Goal: Task Accomplishment & Management: Complete application form

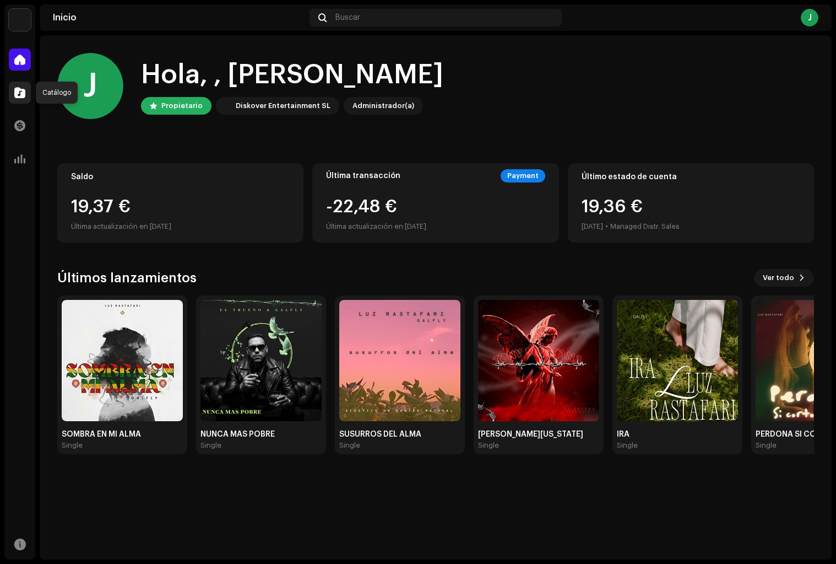
click at [18, 93] on span at bounding box center [19, 92] width 11 height 9
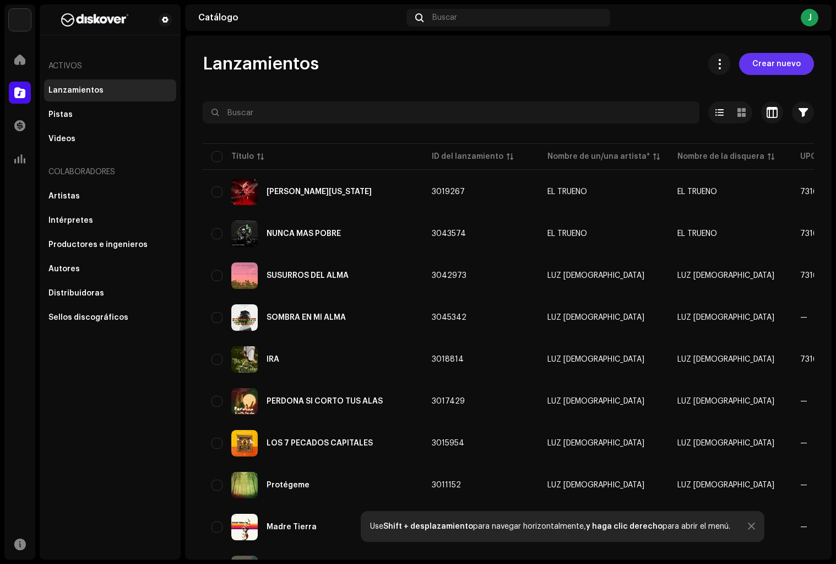
click at [760, 66] on span "Crear nuevo" at bounding box center [776, 64] width 48 height 22
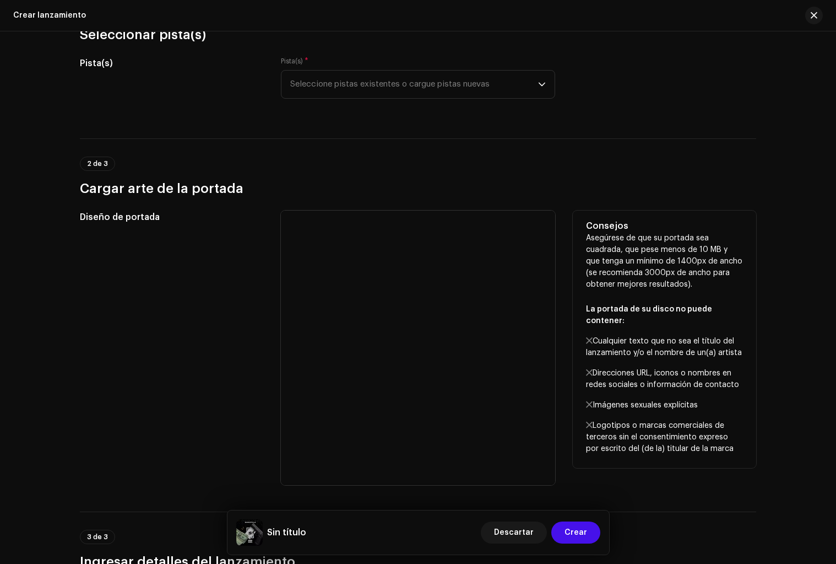
scroll to position [133, 0]
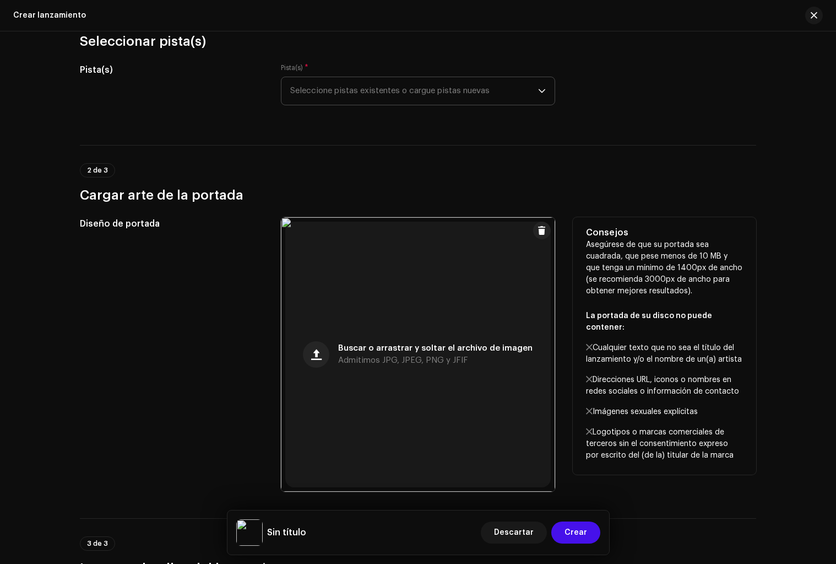
click at [407, 91] on span "Seleccione pistas existentes o cargue pistas nuevas" at bounding box center [414, 91] width 248 height 28
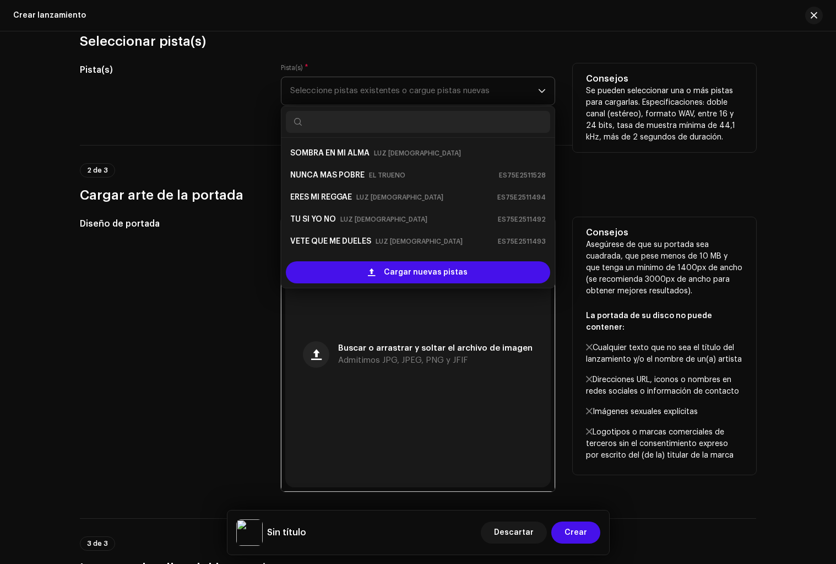
scroll to position [18, 0]
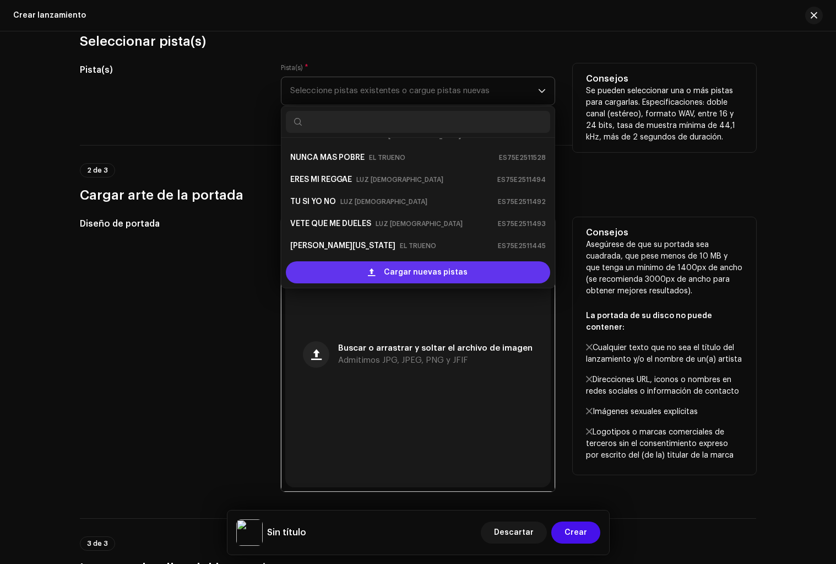
click at [384, 271] on div "Cargar nuevas pistas" at bounding box center [418, 272] width 264 height 22
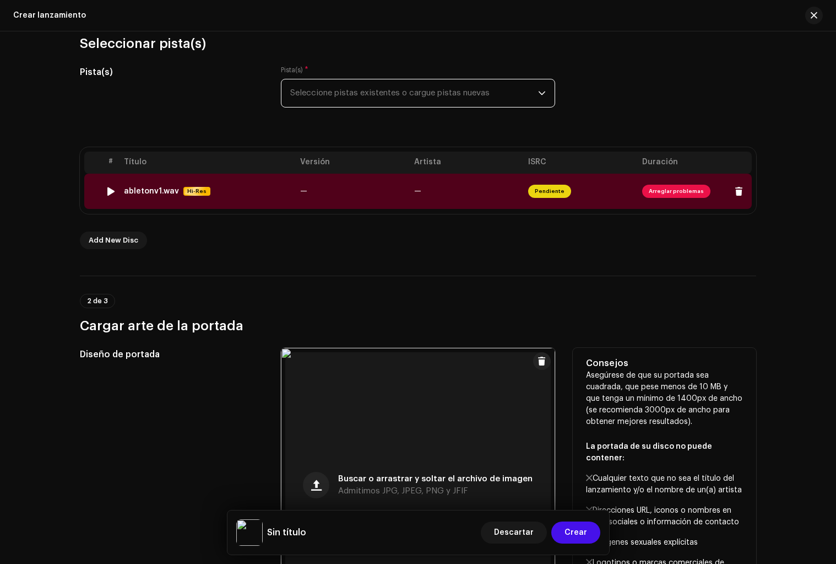
scroll to position [130, 0]
click at [652, 195] on span "Arreglar problemas" at bounding box center [676, 191] width 68 height 13
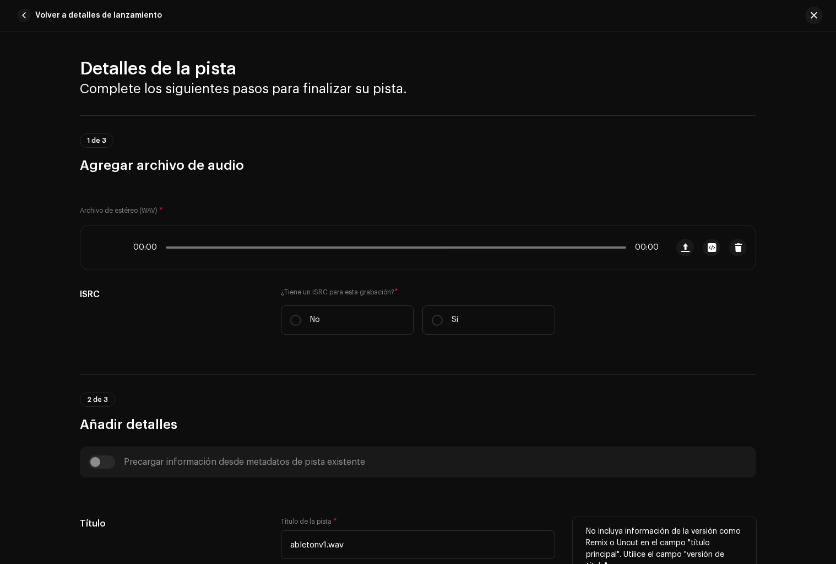
scroll to position [381, 0]
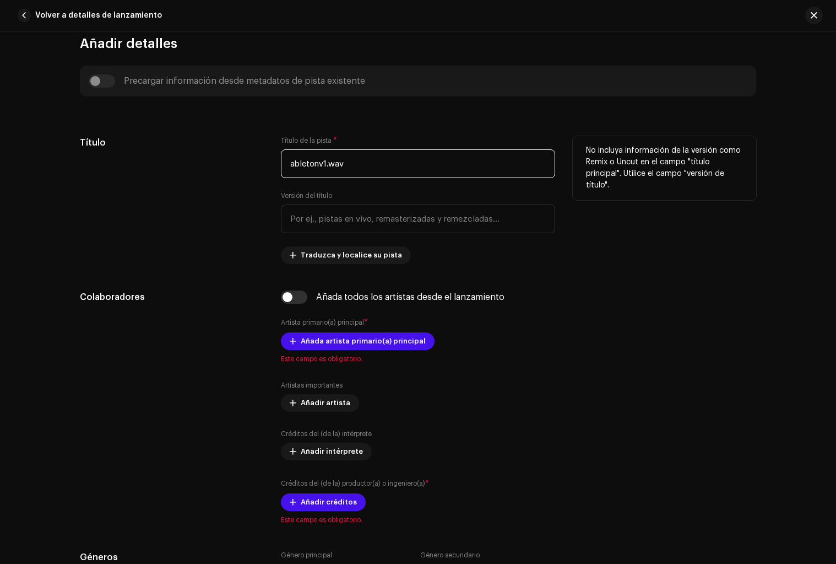
drag, startPoint x: 364, startPoint y: 165, endPoint x: 231, endPoint y: 157, distance: 133.0
click at [231, 157] on div "Título Título de la pista * abletonv1.wav Versión del título Traduzca y localic…" at bounding box center [418, 200] width 676 height 128
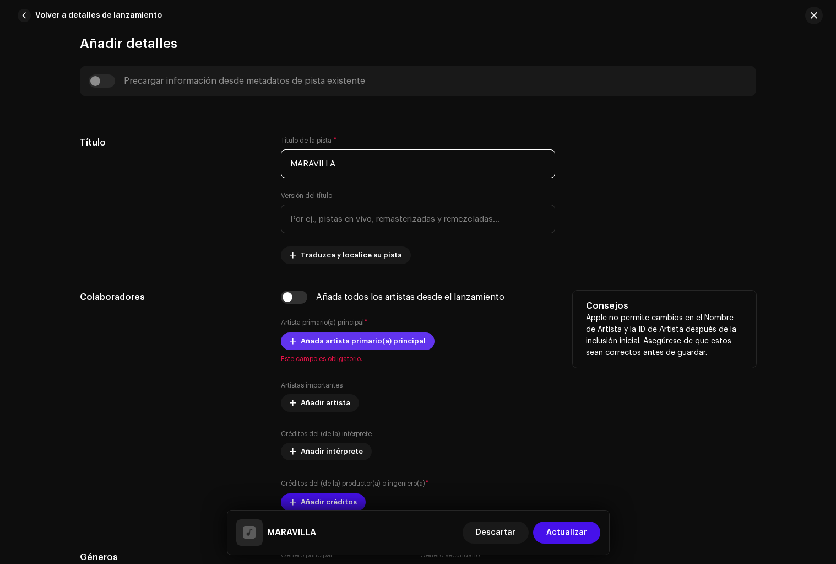
type input "MARAVILLA"
click at [371, 343] on span "Añada artista primario(a) principal" at bounding box center [363, 341] width 125 height 22
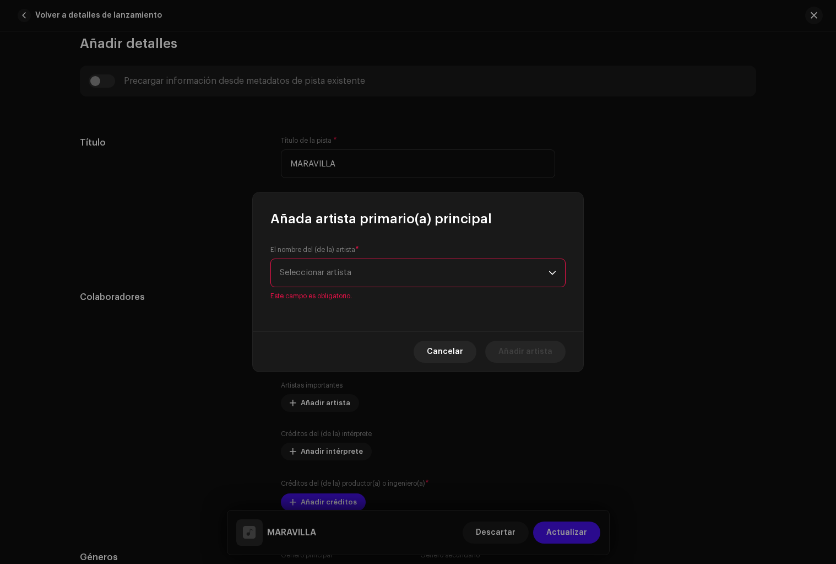
drag, startPoint x: 384, startPoint y: 262, endPoint x: 382, endPoint y: 272, distance: 9.6
click at [384, 262] on div "El nombre del (de la) artista * Seleccionar artista Este campo es obligatorio." at bounding box center [417, 272] width 295 height 55
click at [382, 273] on span "Seleccionar artista" at bounding box center [414, 273] width 269 height 28
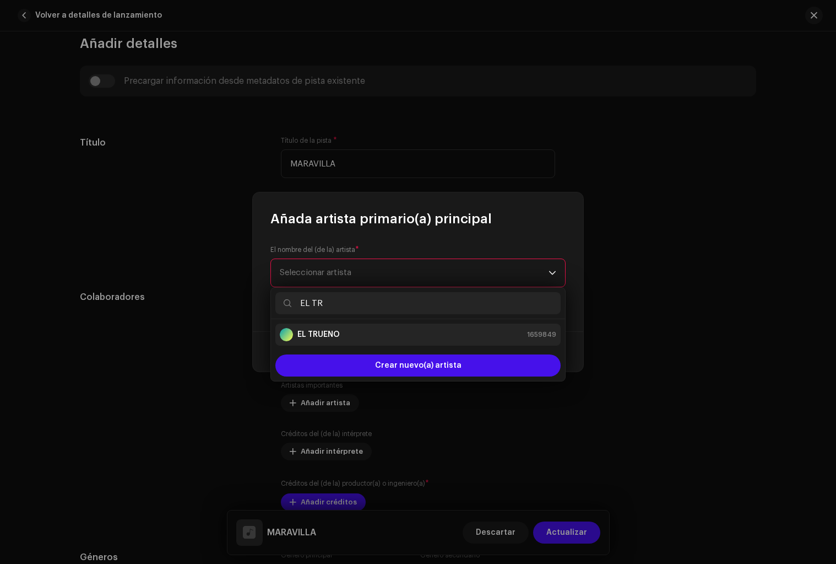
type input "EL TR"
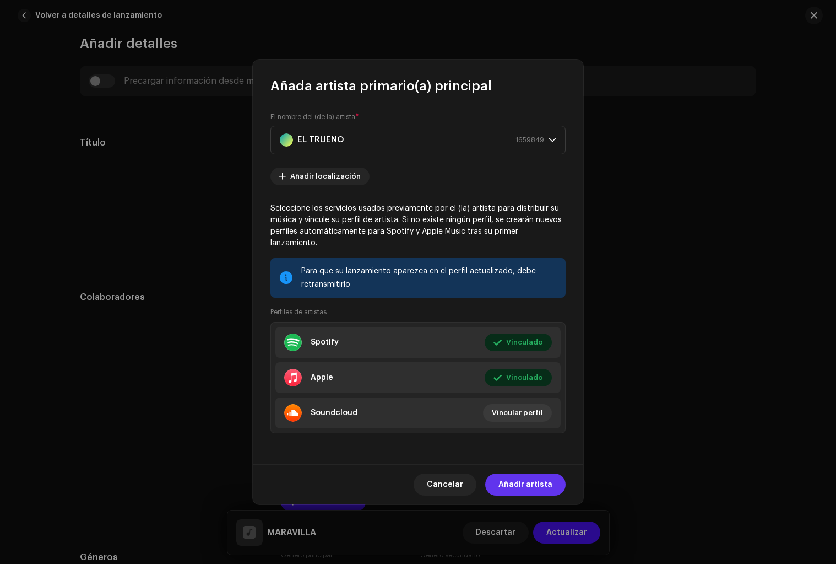
click at [522, 475] on span "Añadir artista" at bounding box center [526, 484] width 54 height 22
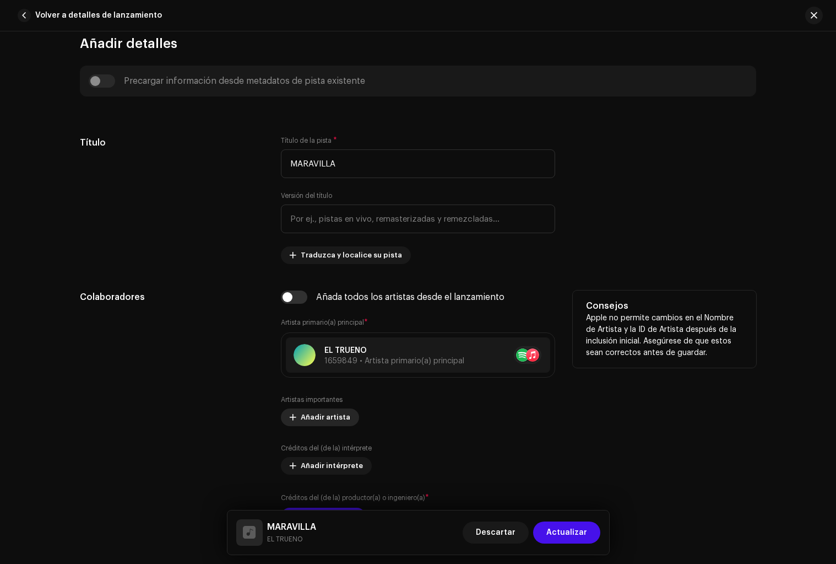
click at [323, 413] on span "Añadir artista" at bounding box center [326, 417] width 50 height 22
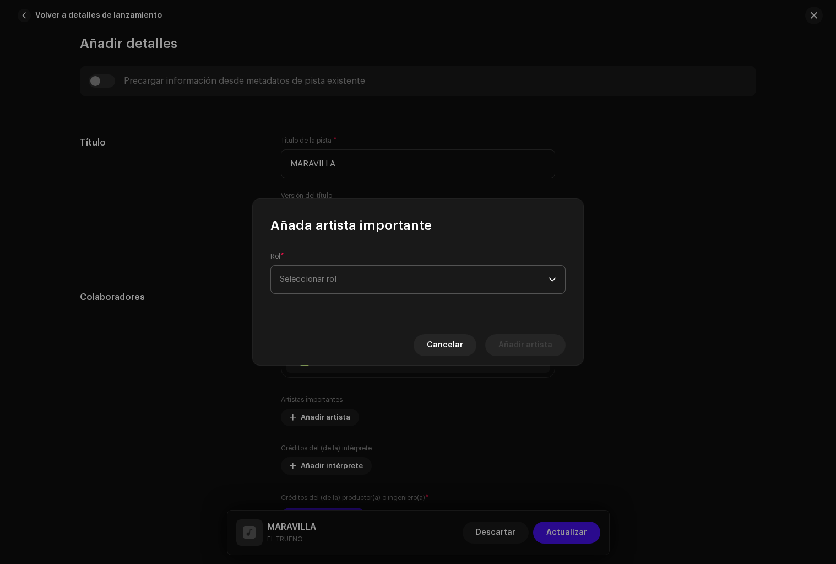
click at [366, 279] on span "Seleccionar rol" at bounding box center [414, 280] width 269 height 28
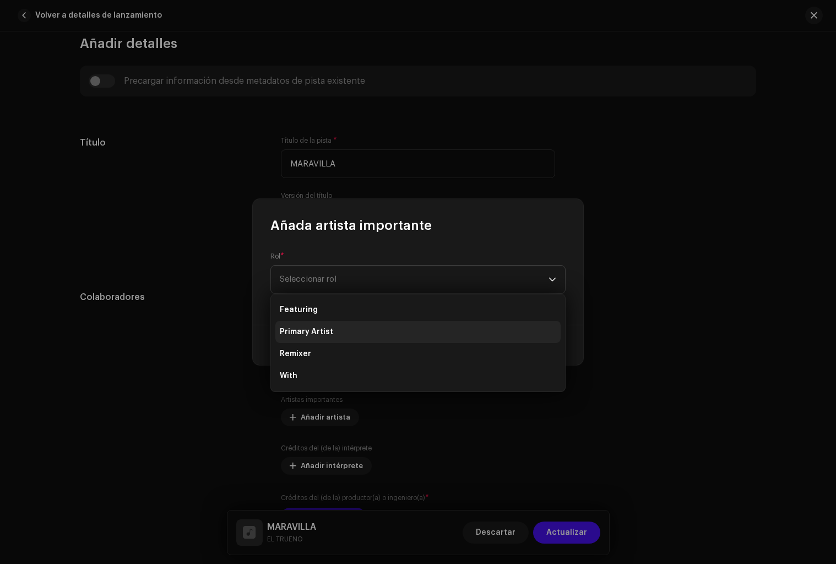
click at [347, 333] on li "Primary Artist" at bounding box center [417, 332] width 285 height 22
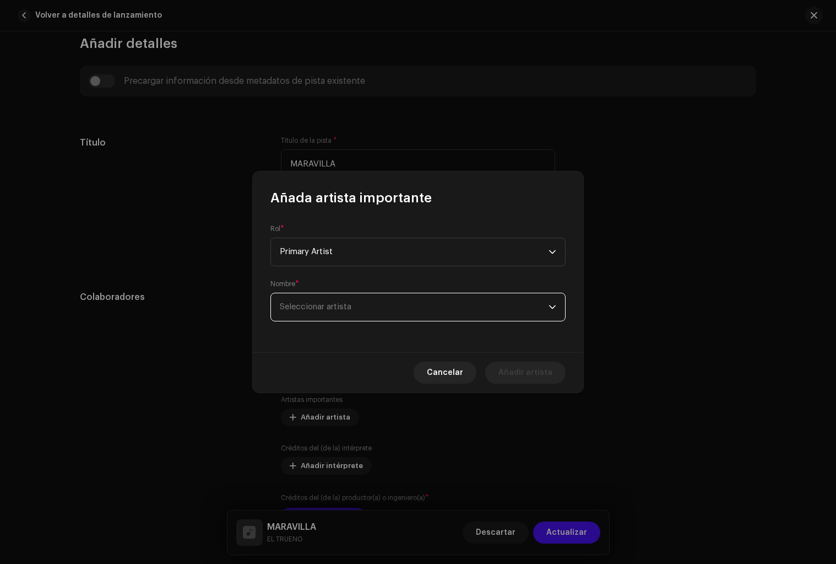
click at [349, 312] on span "Seleccionar artista" at bounding box center [414, 307] width 269 height 28
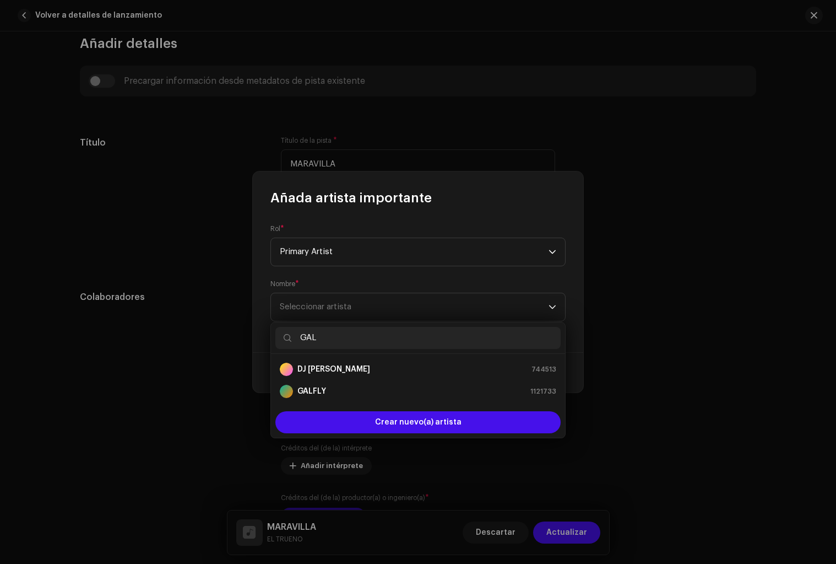
drag, startPoint x: 328, startPoint y: 337, endPoint x: 291, endPoint y: 335, distance: 37.5
click at [291, 335] on p-iconfield "GAL" at bounding box center [417, 338] width 285 height 22
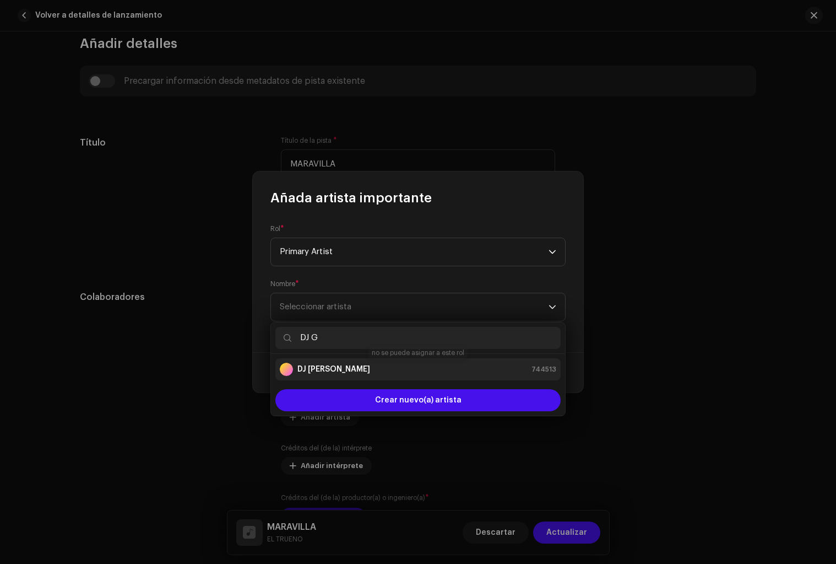
type input "DJ G"
click at [307, 365] on strong "DJ [PERSON_NAME]" at bounding box center [333, 369] width 73 height 11
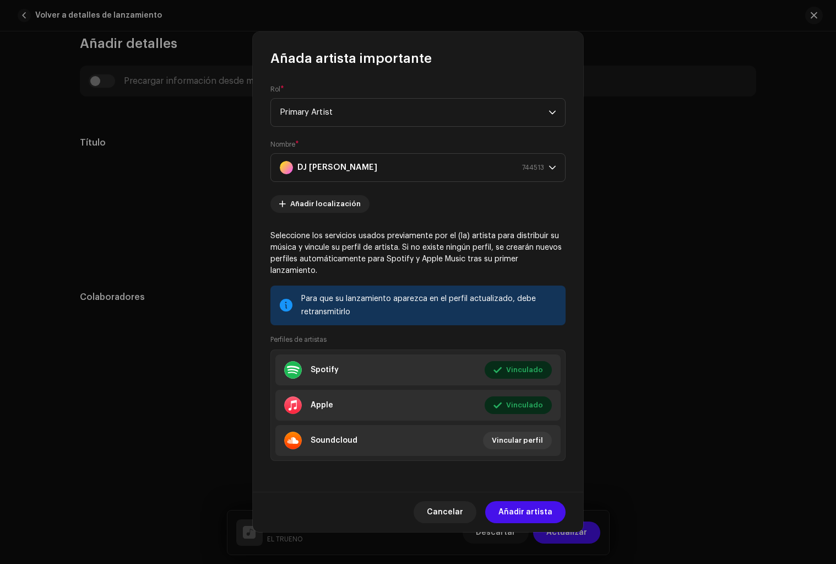
click at [534, 512] on span "Añadir artista" at bounding box center [526, 512] width 54 height 22
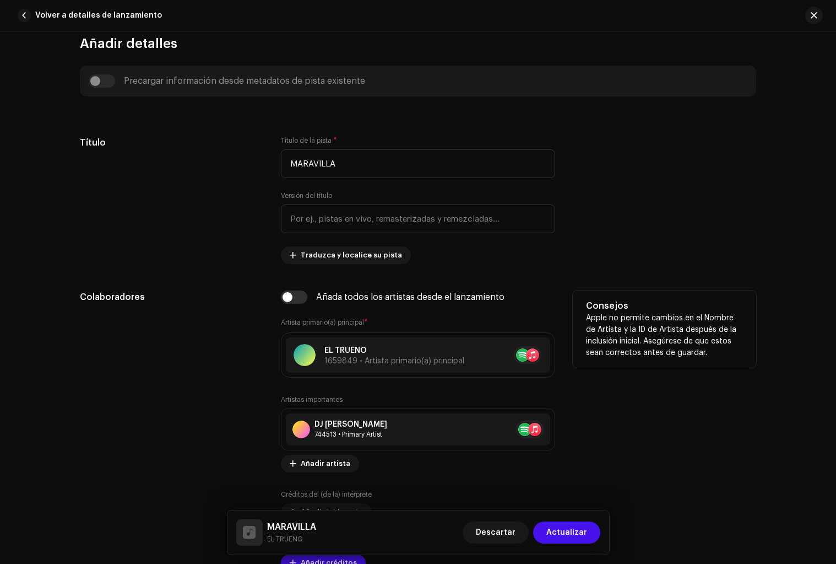
scroll to position [476, 0]
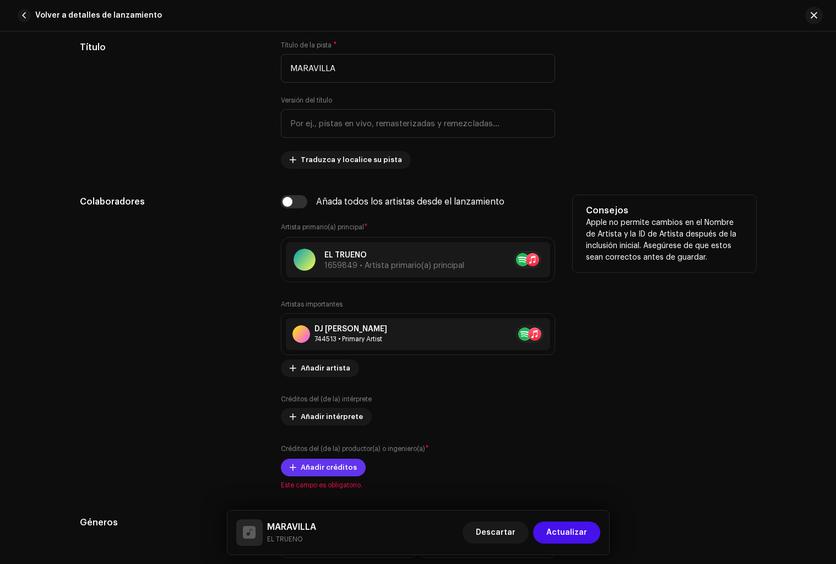
click at [338, 468] on span "Añadir créditos" at bounding box center [329, 467] width 56 height 22
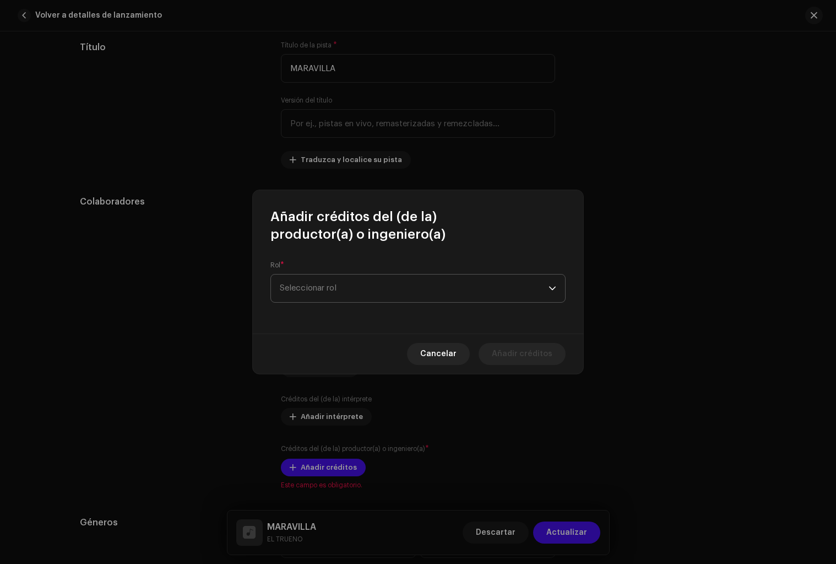
click at [408, 294] on span "Seleccionar rol" at bounding box center [414, 288] width 269 height 28
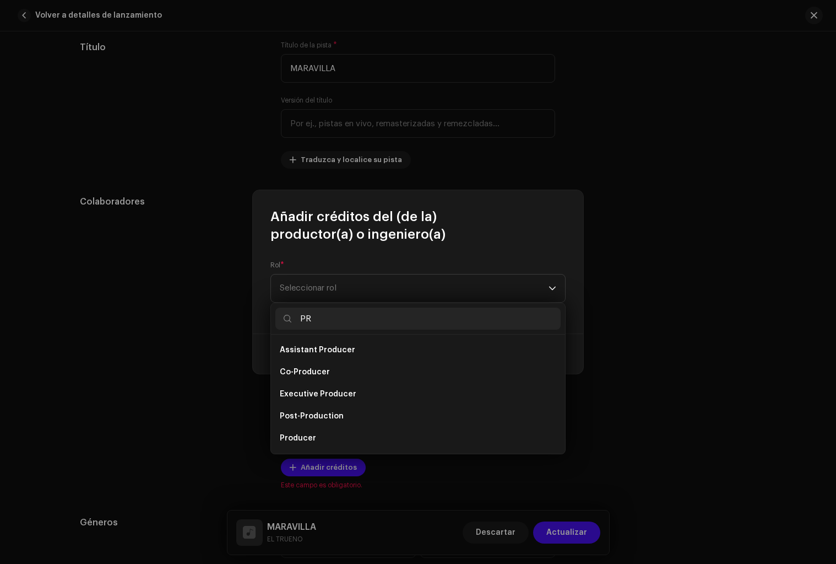
scroll to position [18, 0]
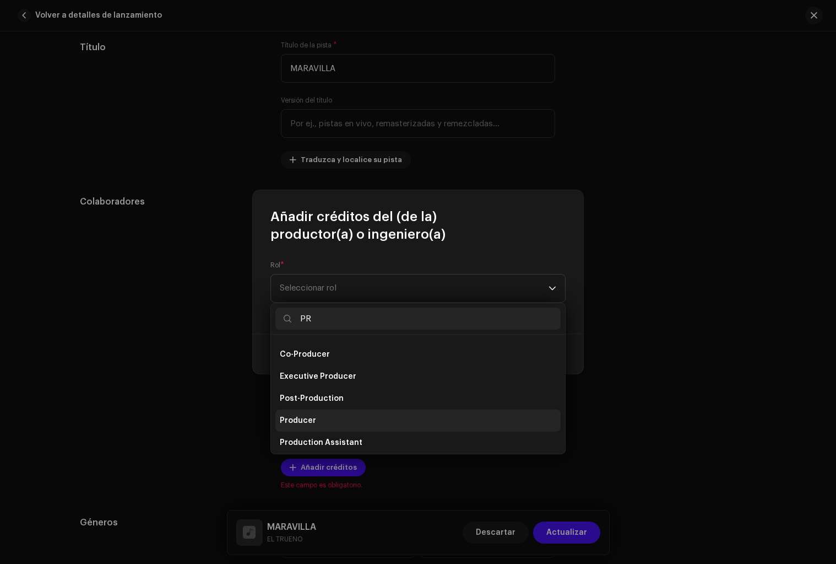
type input "PR"
click at [340, 422] on li "Producer" at bounding box center [417, 420] width 285 height 22
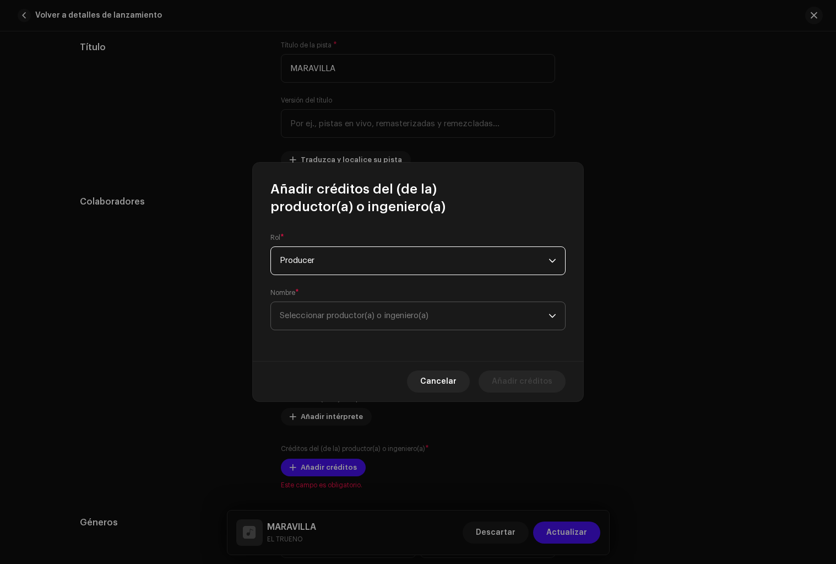
click at [398, 311] on span "Seleccionar productor(a) o ingeniero(a)" at bounding box center [414, 316] width 269 height 28
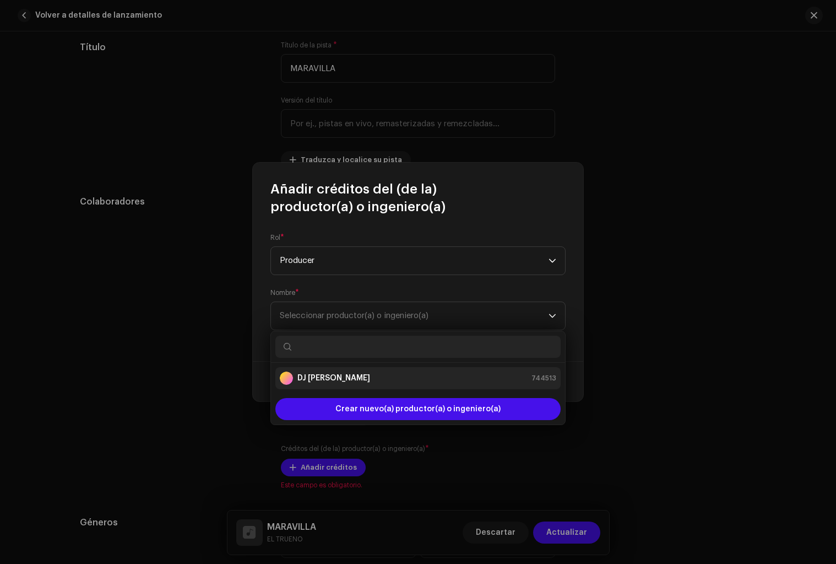
click at [361, 375] on div "DJ galfly 744513" at bounding box center [418, 377] width 277 height 13
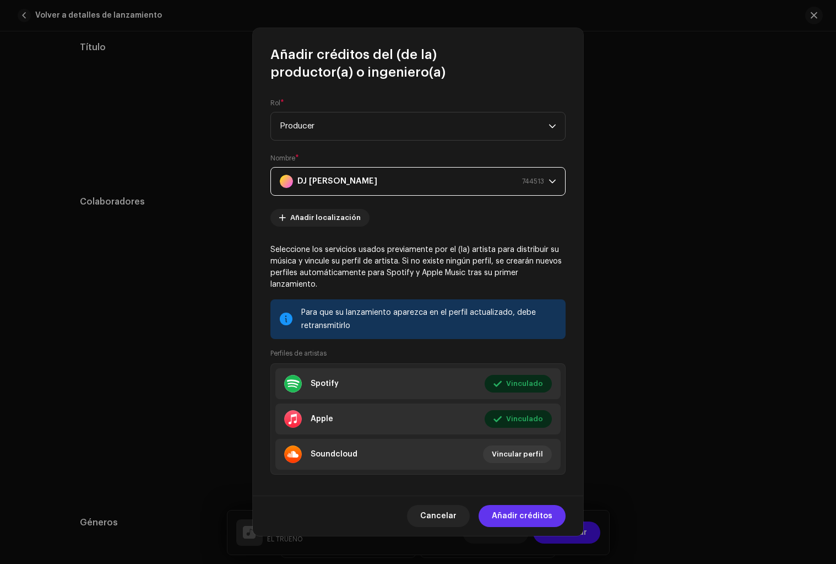
click at [530, 515] on span "Añadir créditos" at bounding box center [522, 516] width 61 height 22
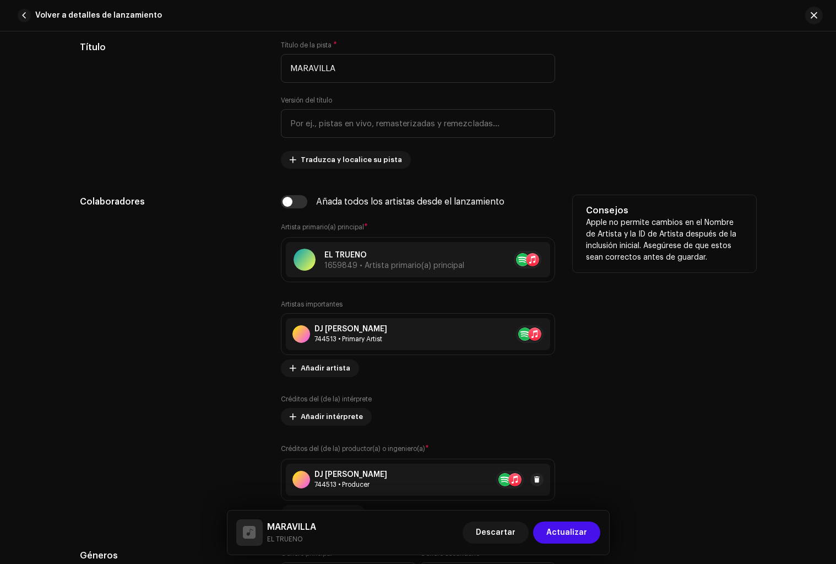
click at [336, 468] on div "DJ galfly 744513 • Producer" at bounding box center [418, 479] width 264 height 32
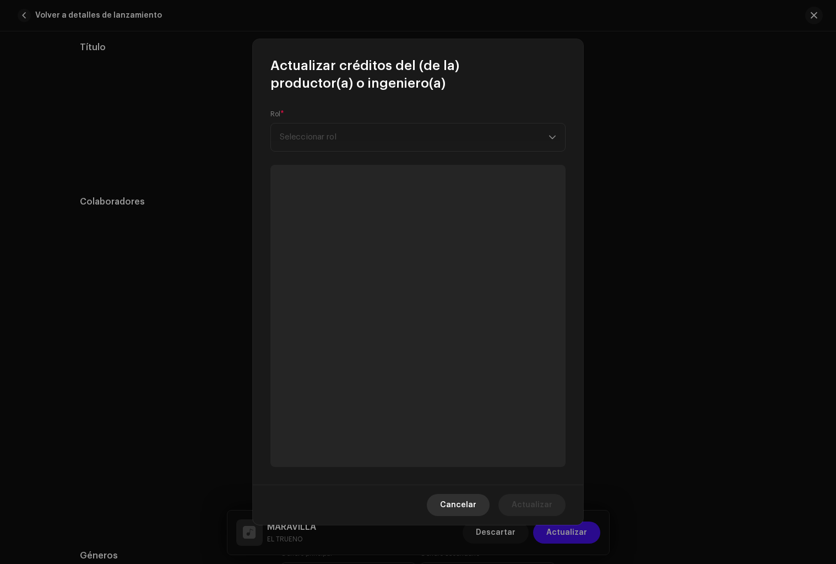
click at [455, 499] on div "Cancelar Actualizar" at bounding box center [418, 504] width 331 height 40
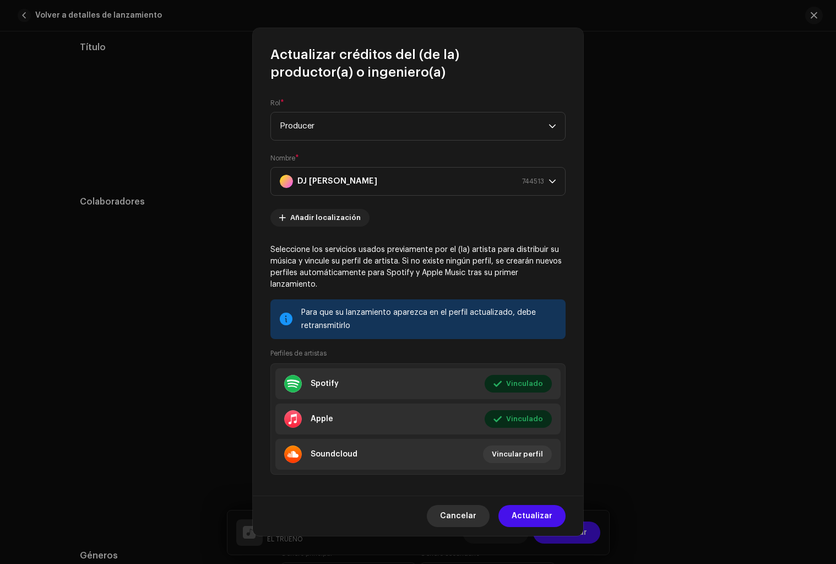
click at [485, 511] on button "Cancelar" at bounding box center [458, 516] width 63 height 22
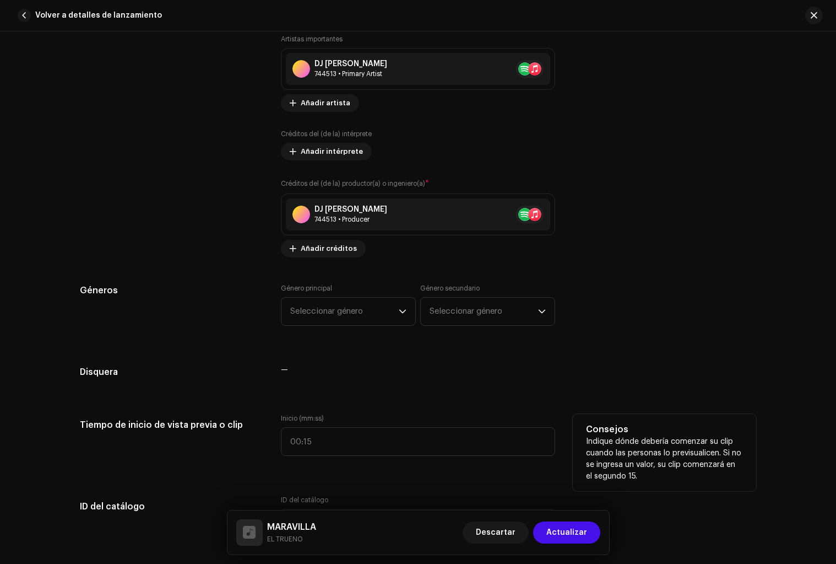
scroll to position [743, 0]
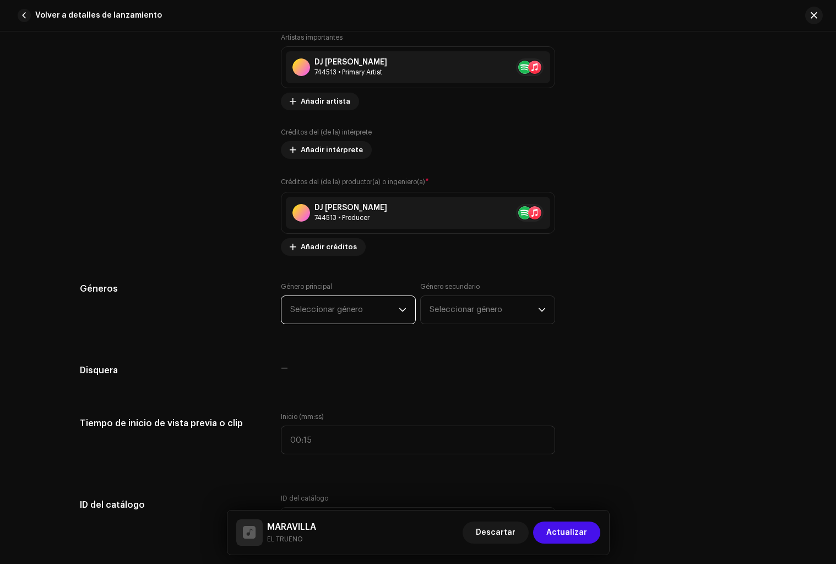
click at [340, 298] on span "Seleccionar género" at bounding box center [344, 310] width 109 height 28
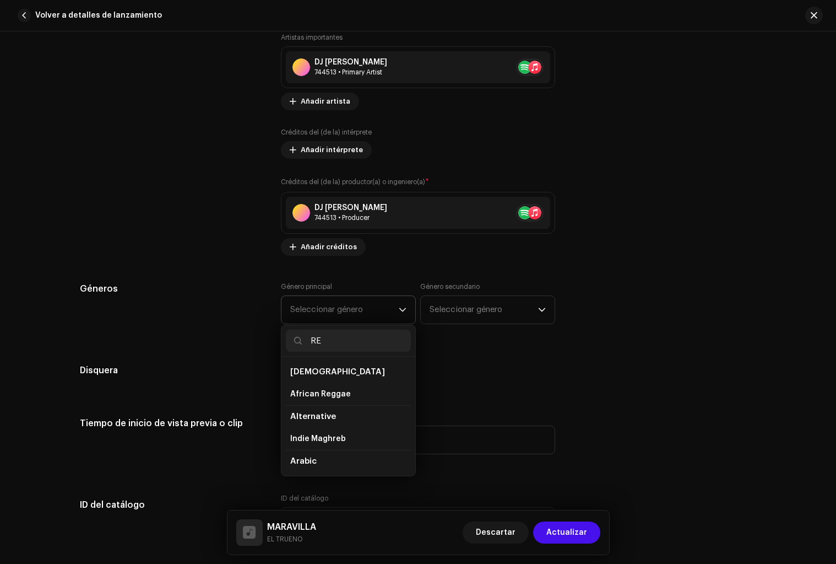
type input "R"
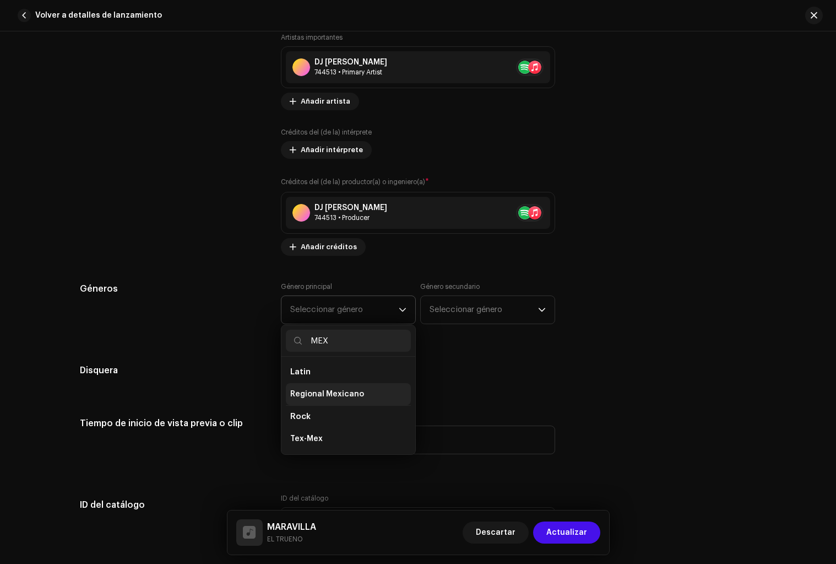
type input "MEX"
click at [332, 393] on span "Regional Mexicano" at bounding box center [327, 393] width 74 height 11
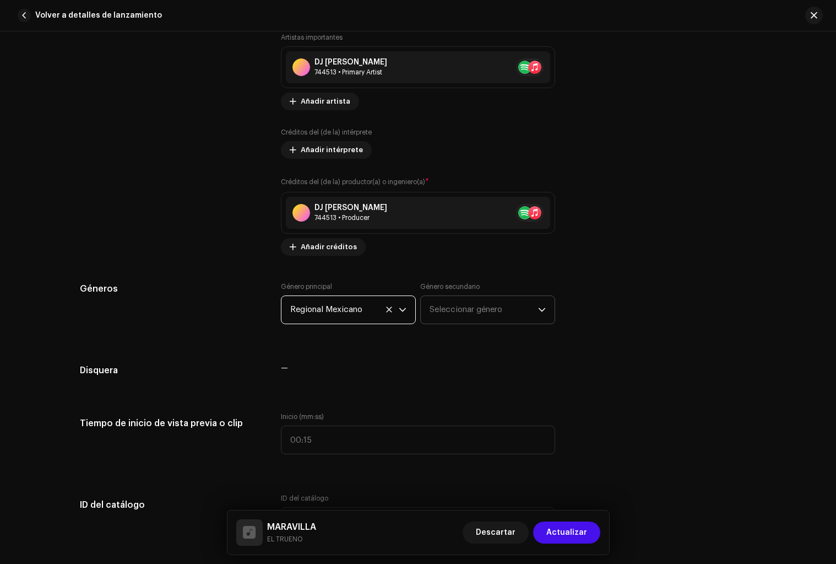
click at [467, 307] on span "Seleccionar género" at bounding box center [484, 310] width 109 height 28
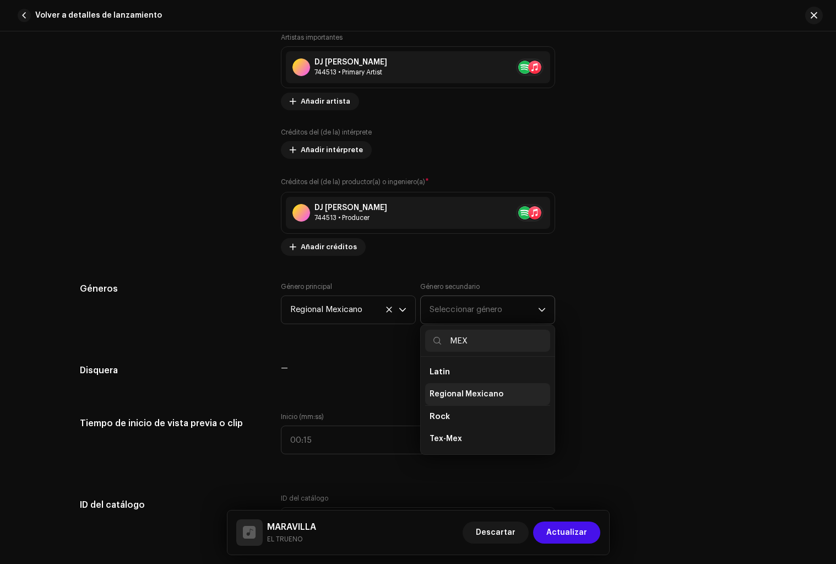
type input "MEX"
click at [473, 398] on span "Regional Mexicano" at bounding box center [467, 393] width 74 height 11
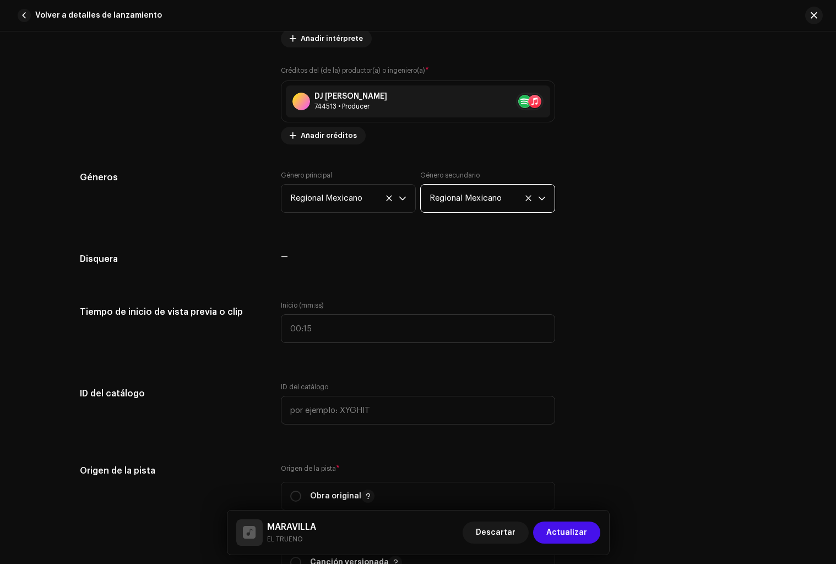
scroll to position [867, 0]
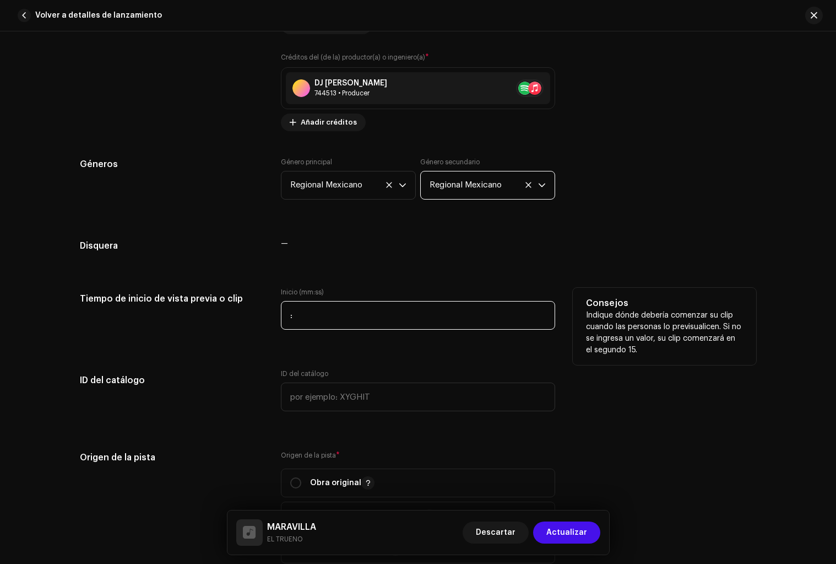
click at [324, 318] on input ":" at bounding box center [418, 315] width 274 height 29
type input "00:15"
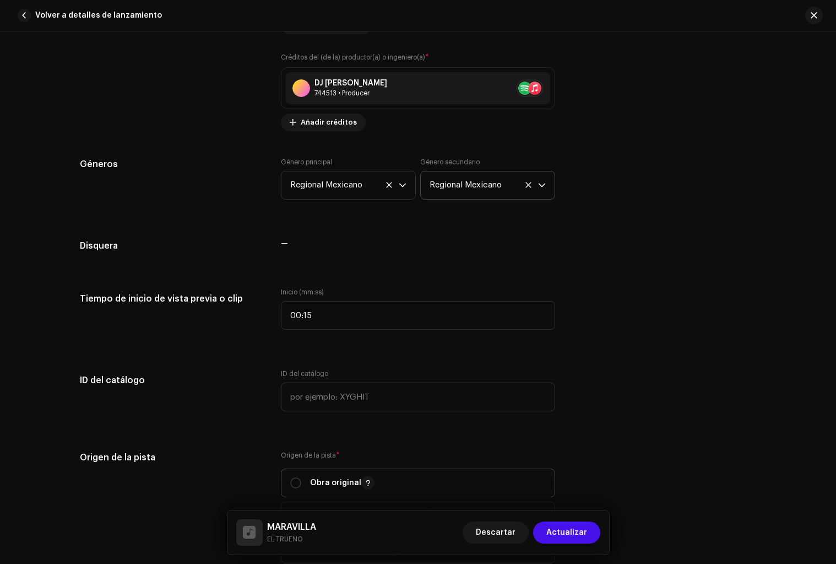
drag, startPoint x: 642, startPoint y: 435, endPoint x: 435, endPoint y: 470, distance: 209.5
click at [642, 435] on div "Detalles de la pista Complete los siguientes pasos para finalizar su pista. 1 d…" at bounding box center [418, 393] width 712 height 2404
click at [350, 476] on span "Obra original" at bounding box center [418, 483] width 256 height 28
radio input "true"
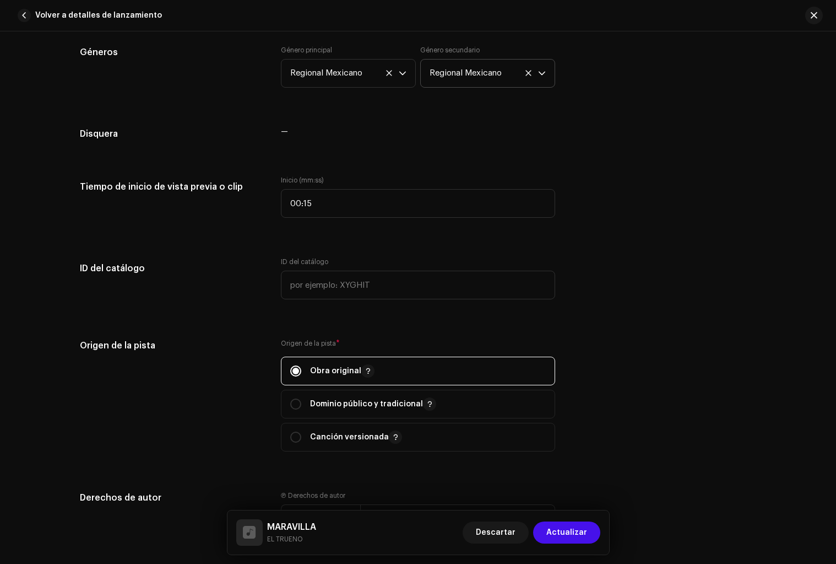
scroll to position [1062, 0]
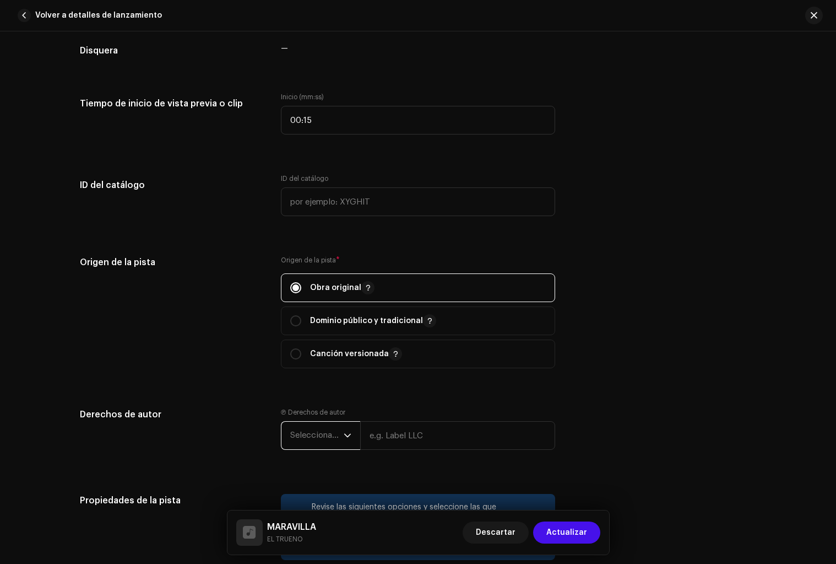
click at [325, 431] on span "Seleccionar año" at bounding box center [316, 435] width 53 height 28
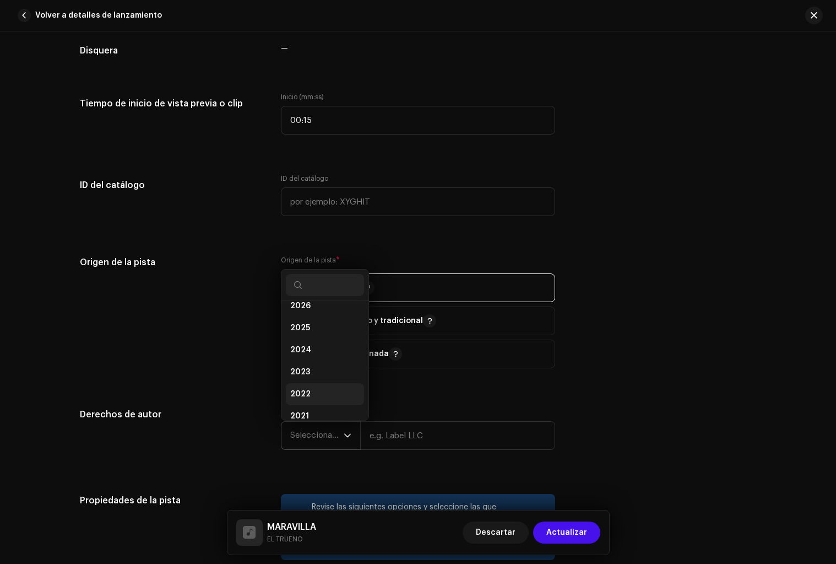
scroll to position [0, 0]
click at [320, 340] on li "2025" at bounding box center [325, 338] width 78 height 22
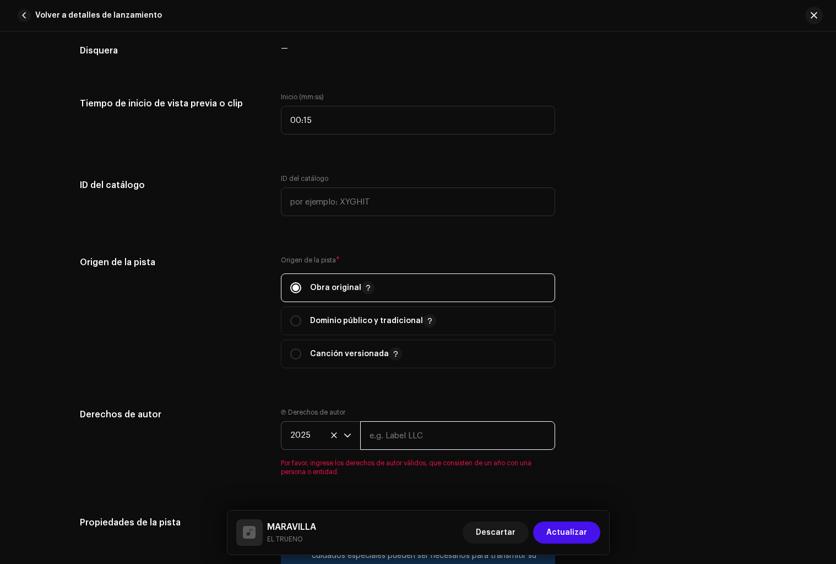
click at [439, 439] on input "text" at bounding box center [457, 435] width 195 height 29
click at [387, 440] on input "text" at bounding box center [457, 435] width 195 height 29
type input "TRUENO"
drag, startPoint x: 445, startPoint y: 480, endPoint x: 364, endPoint y: 453, distance: 85.4
click at [444, 480] on div "Detalles de la pista Complete los siguientes pasos para finalizar su pista. 1 d…" at bounding box center [418, 202] width 712 height 2413
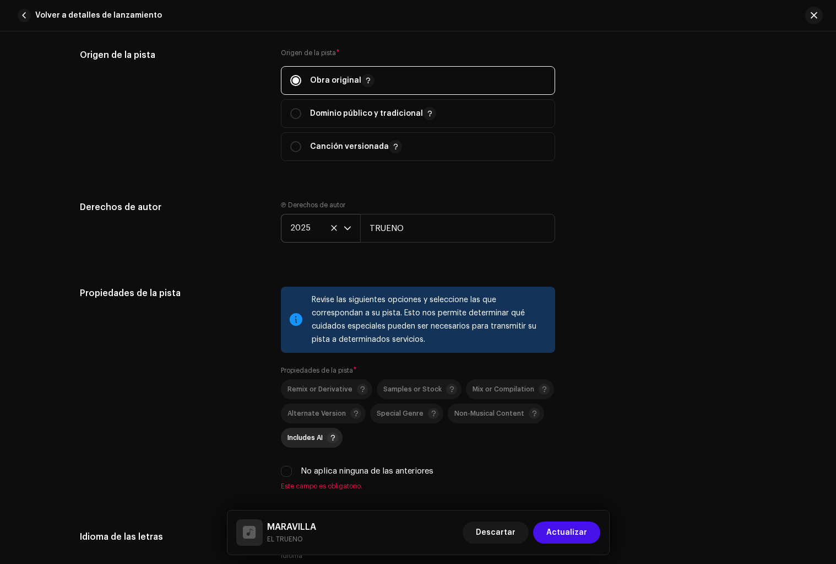
scroll to position [1306, 0]
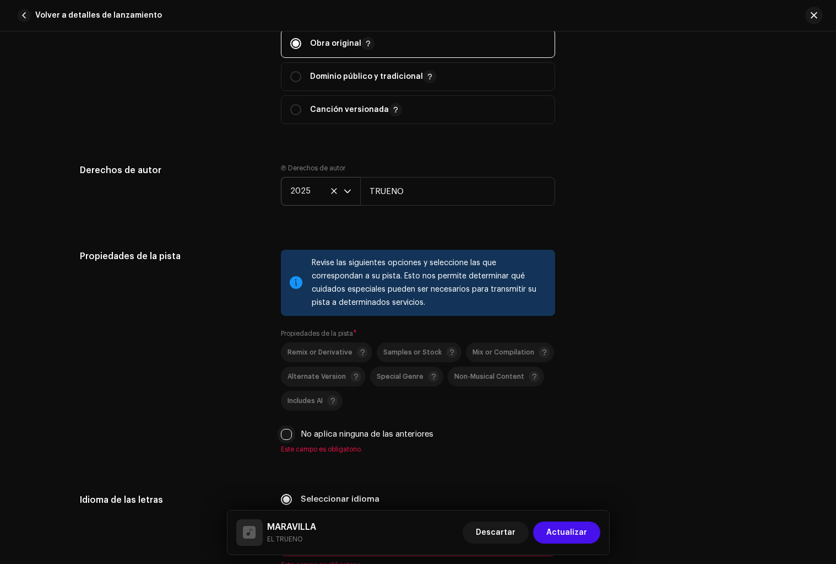
click at [286, 438] on input "No aplica ninguna de las anteriores" at bounding box center [286, 434] width 11 height 11
checkbox input "true"
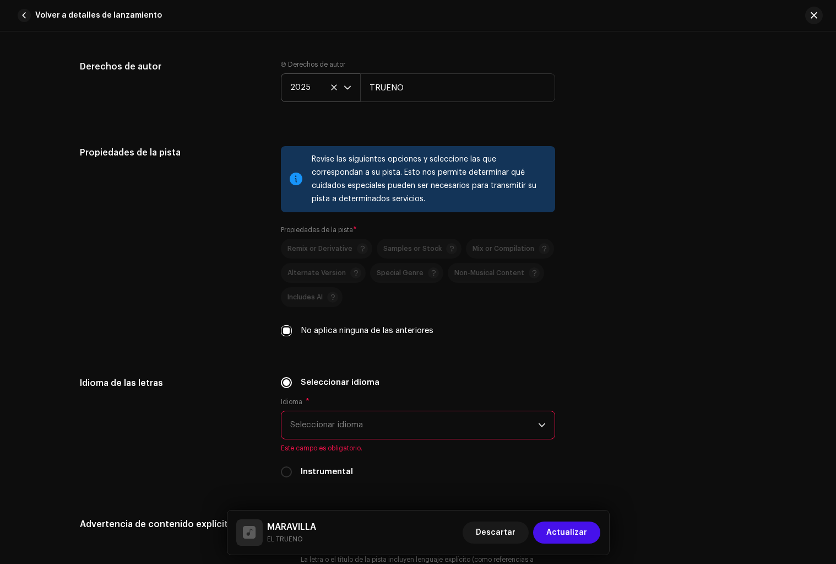
scroll to position [1444, 0]
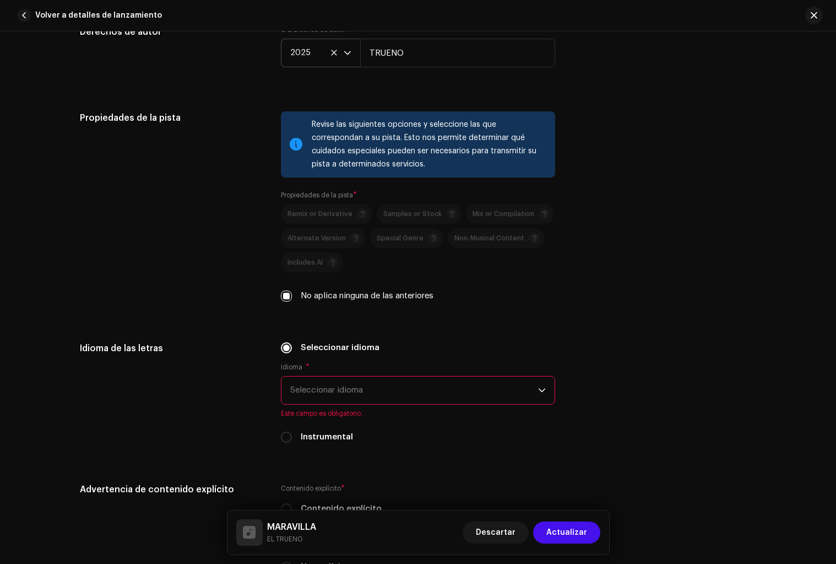
click at [333, 394] on span "Seleccionar idioma" at bounding box center [414, 390] width 248 height 28
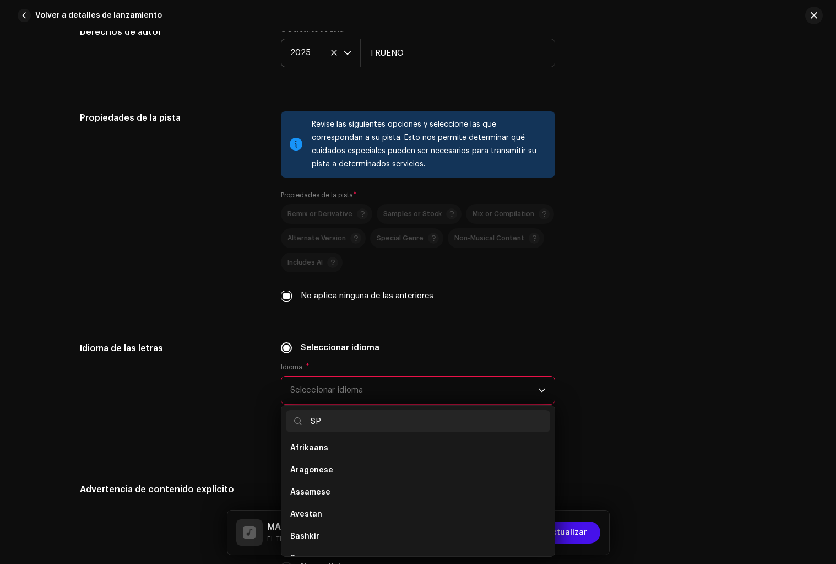
scroll to position [0, 0]
type input "SP"
click at [332, 493] on span "Spanish ([GEOGRAPHIC_DATA])" at bounding box center [349, 496] width 119 height 11
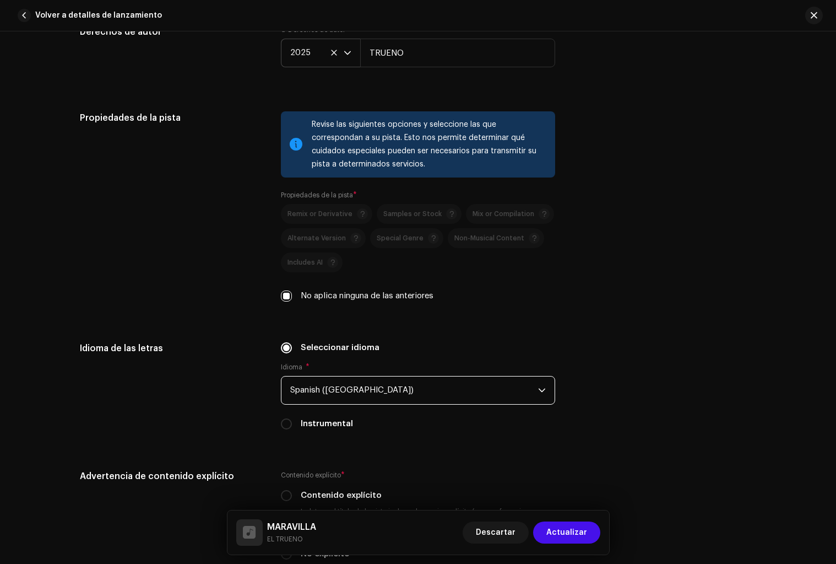
scroll to position [1612, 0]
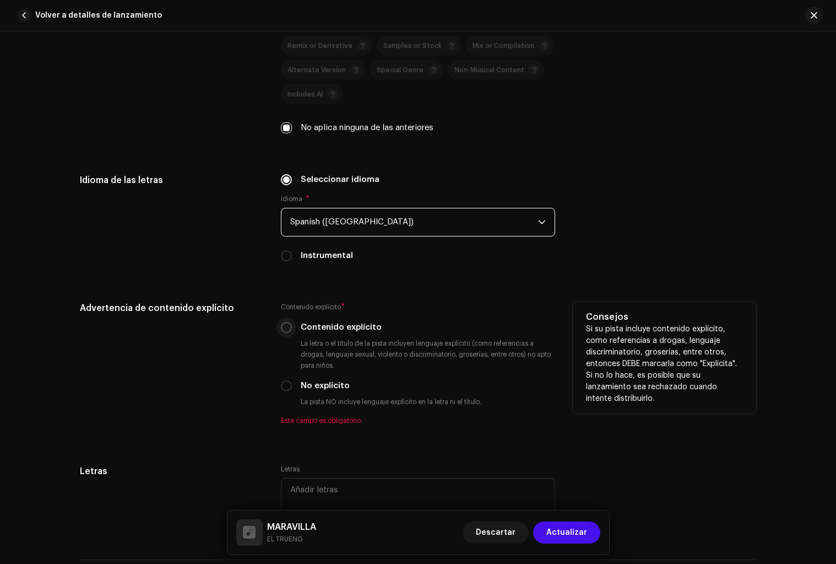
click at [282, 332] on input "Contenido explícito" at bounding box center [286, 327] width 11 height 11
radio input "true"
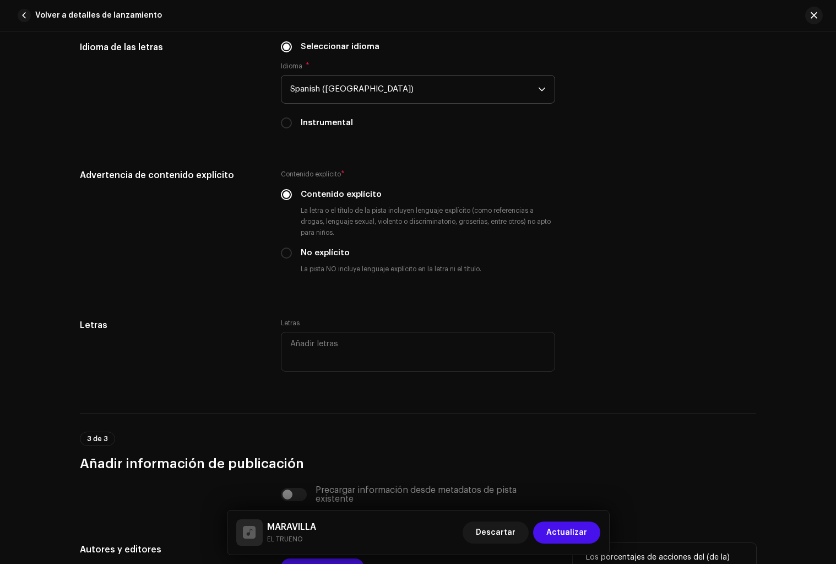
scroll to position [1884, 0]
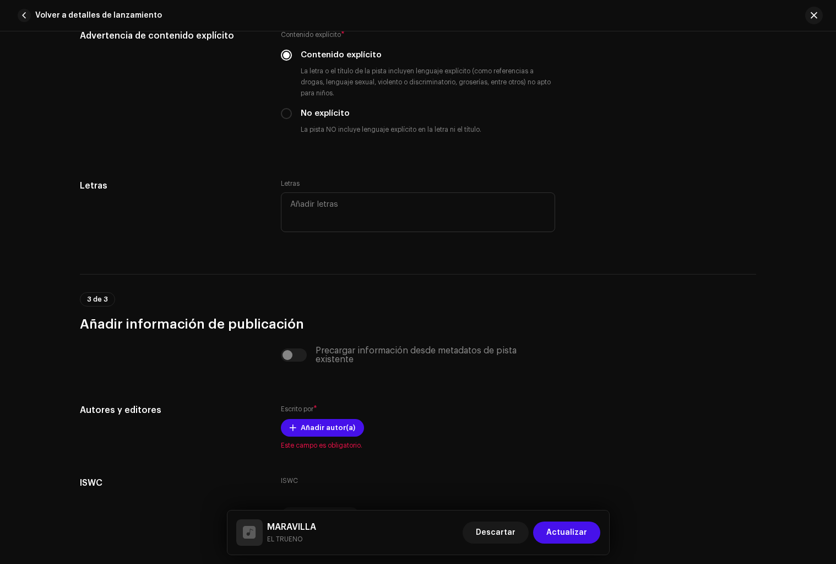
click at [292, 356] on div "Precargar información desde metadatos de pista existente" at bounding box center [418, 355] width 274 height 18
click at [311, 427] on span "Añadir autor(a)" at bounding box center [328, 427] width 55 height 22
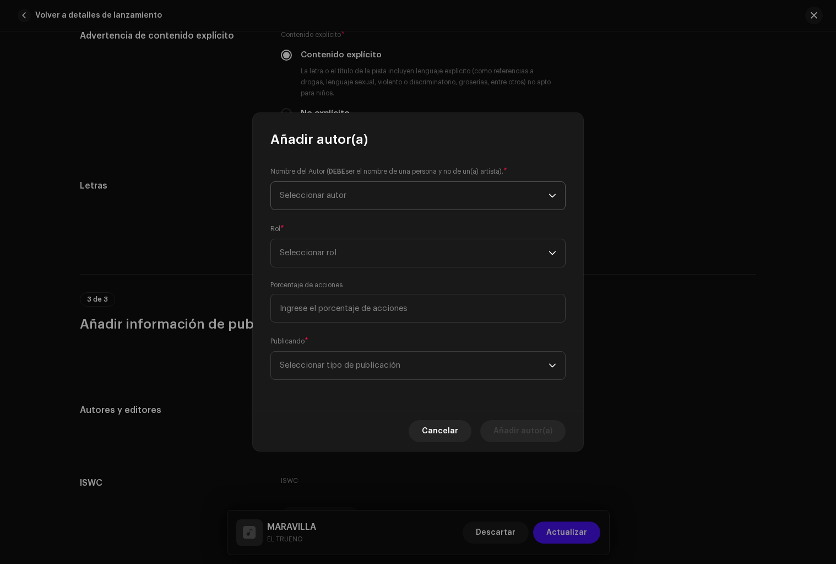
click at [353, 203] on span "Seleccionar autor" at bounding box center [414, 196] width 269 height 28
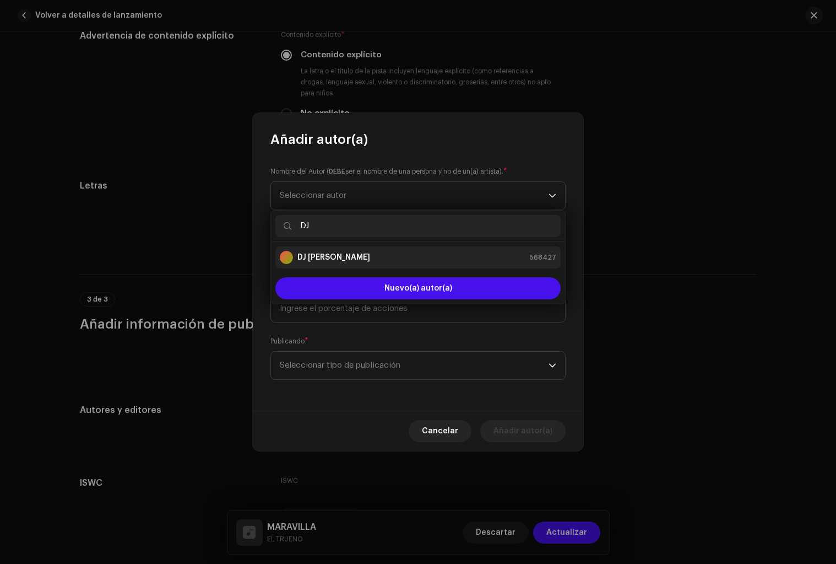
type input "DJ"
click at [366, 264] on li "DJ GALFLY 568427" at bounding box center [417, 257] width 285 height 22
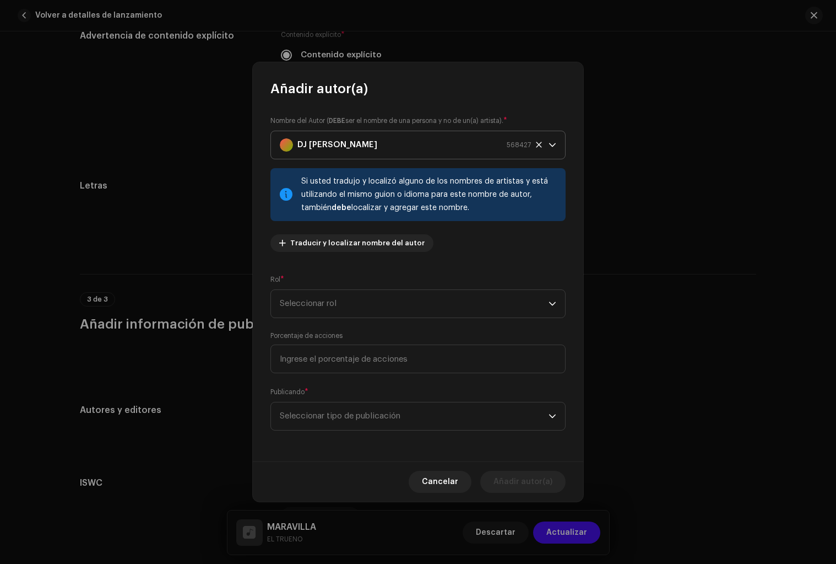
click at [559, 143] on p-select "DJ GALFLY 568427" at bounding box center [417, 145] width 295 height 29
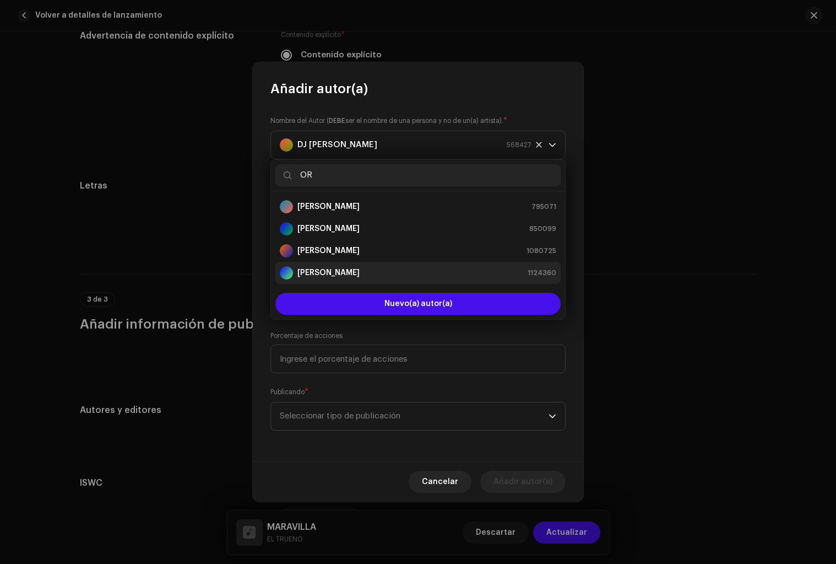
type input "OR"
click at [360, 274] on strong "[PERSON_NAME]" at bounding box center [328, 272] width 62 height 11
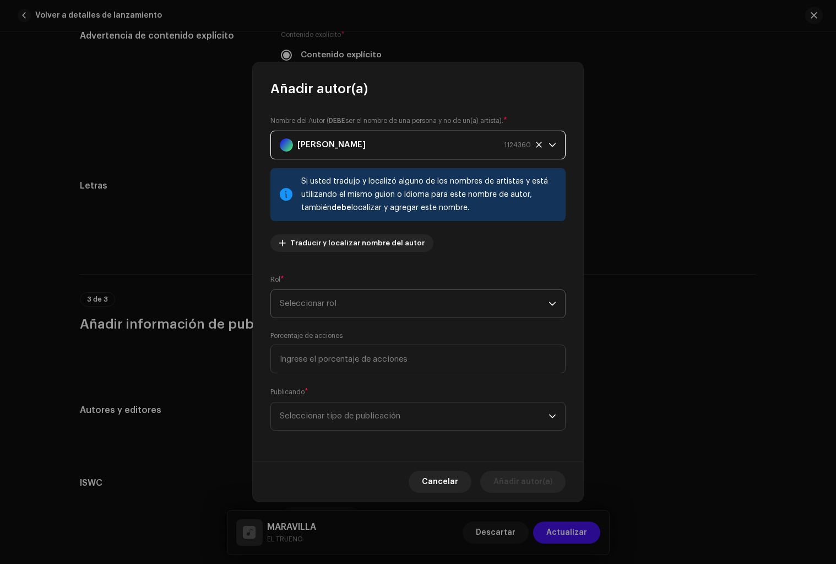
drag, startPoint x: 409, startPoint y: 305, endPoint x: 398, endPoint y: 301, distance: 11.7
click at [409, 305] on span "Seleccionar rol" at bounding box center [414, 304] width 269 height 28
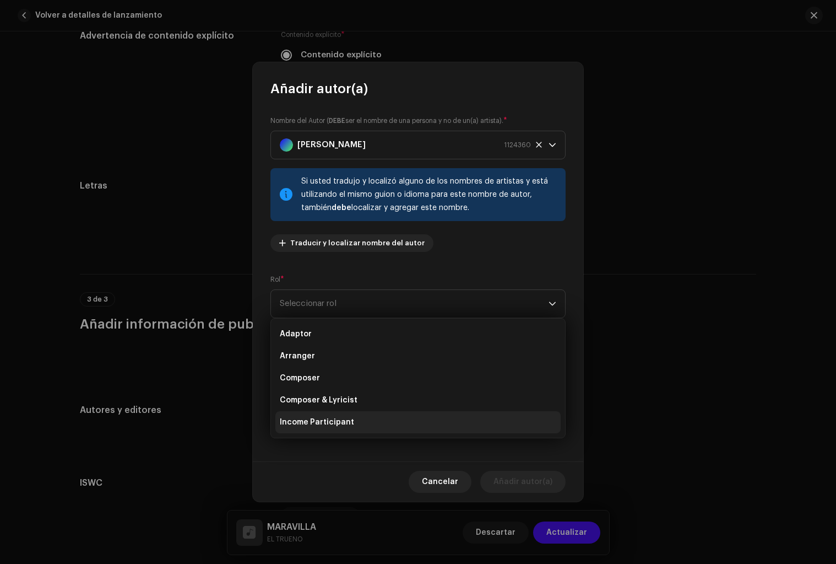
click at [365, 403] on li "Composer & Lyricist" at bounding box center [417, 400] width 285 height 22
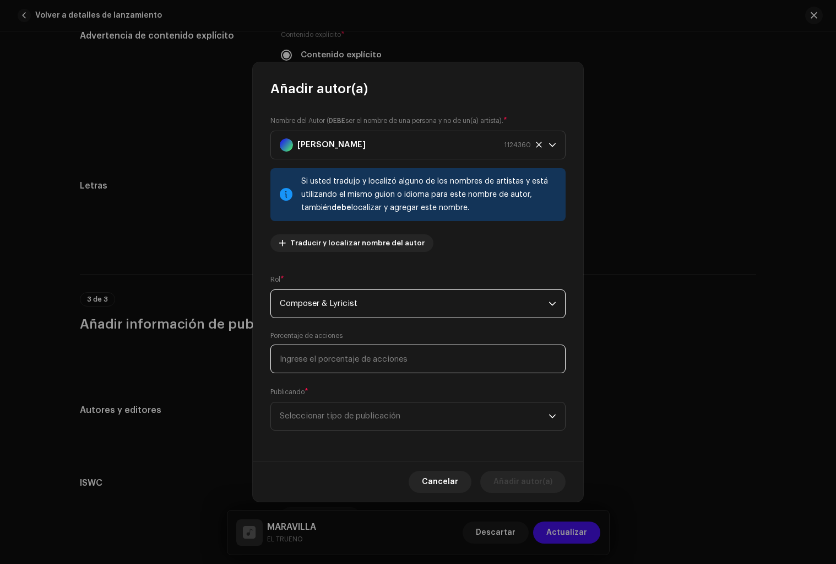
click at [365, 362] on input at bounding box center [417, 358] width 295 height 29
type input "100,00"
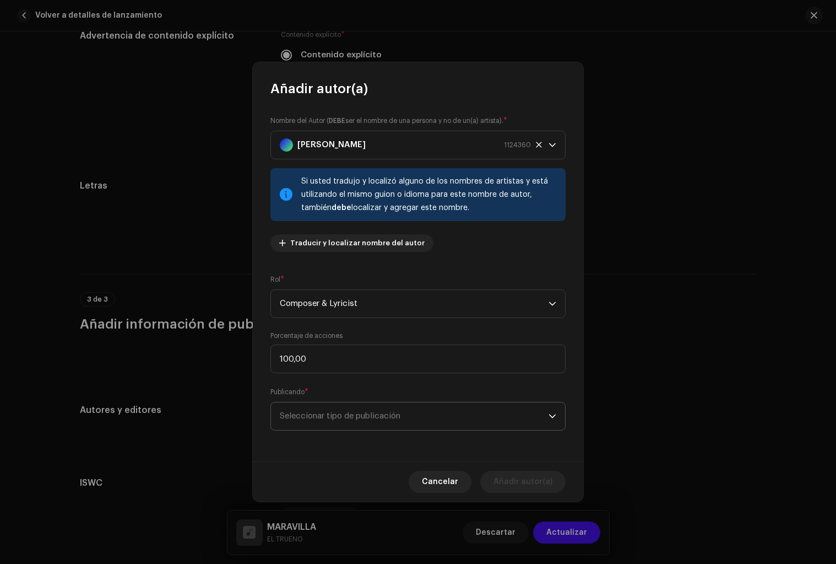
click at [360, 417] on span "Seleccionar tipo de publicación" at bounding box center [414, 416] width 269 height 28
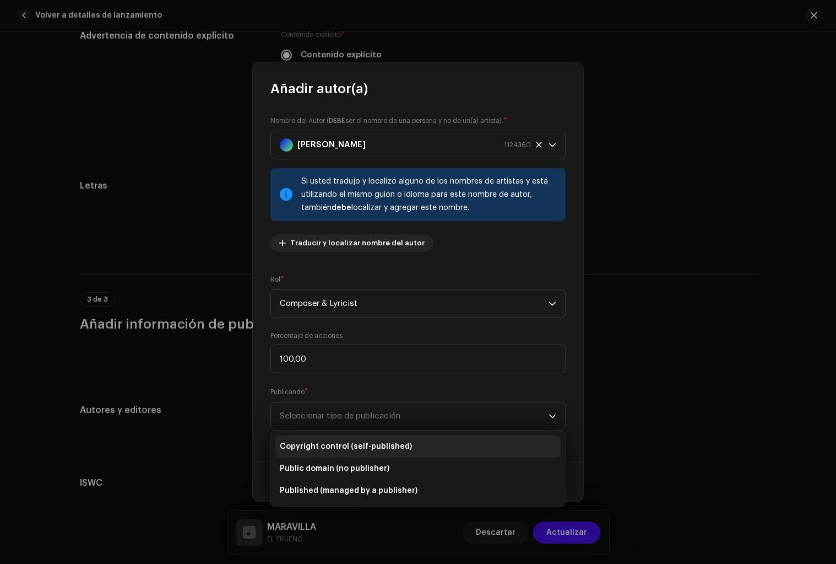
click at [356, 438] on li "Copyright control (self-published)" at bounding box center [417, 446] width 285 height 22
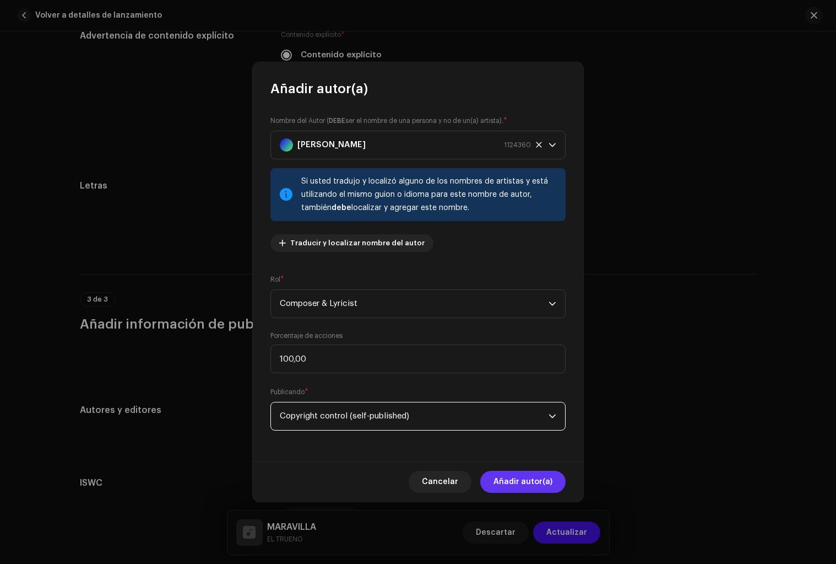
click at [514, 487] on span "Añadir autor(a)" at bounding box center [523, 481] width 59 height 22
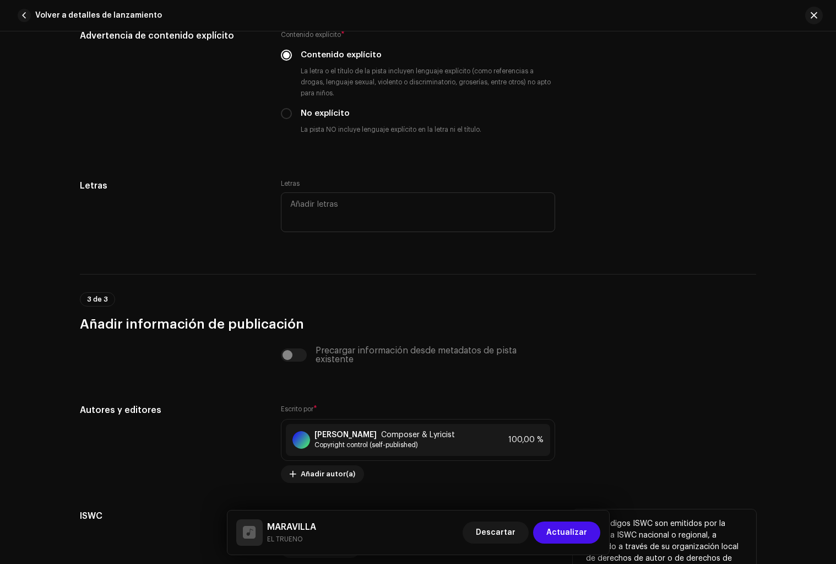
scroll to position [1986, 0]
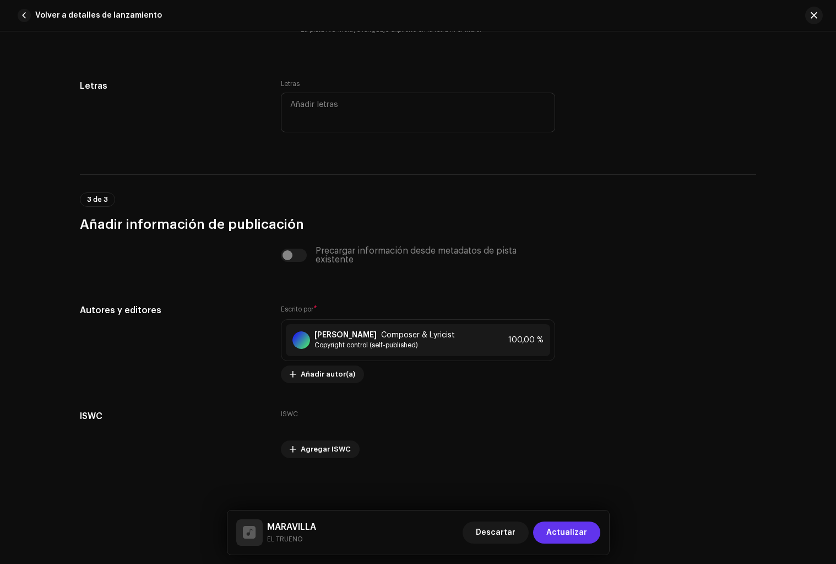
click at [584, 533] on span "Actualizar" at bounding box center [566, 532] width 41 height 22
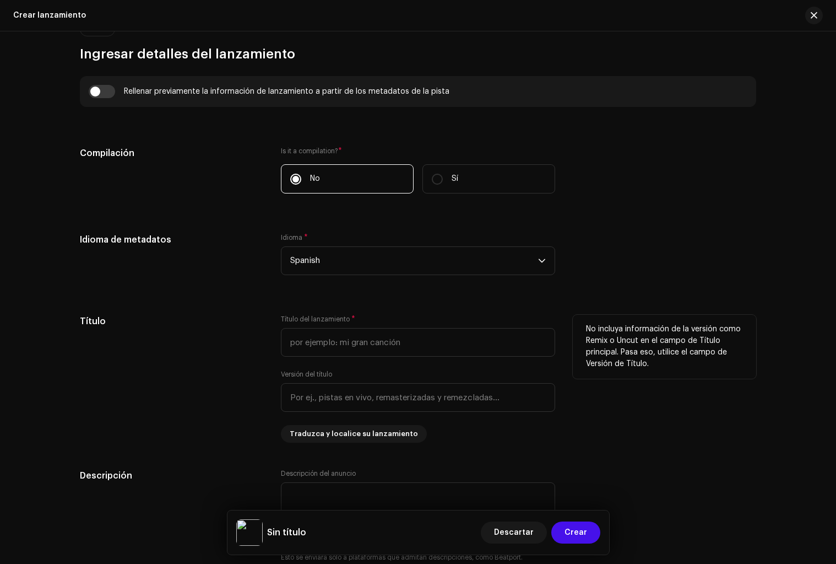
scroll to position [811, 0]
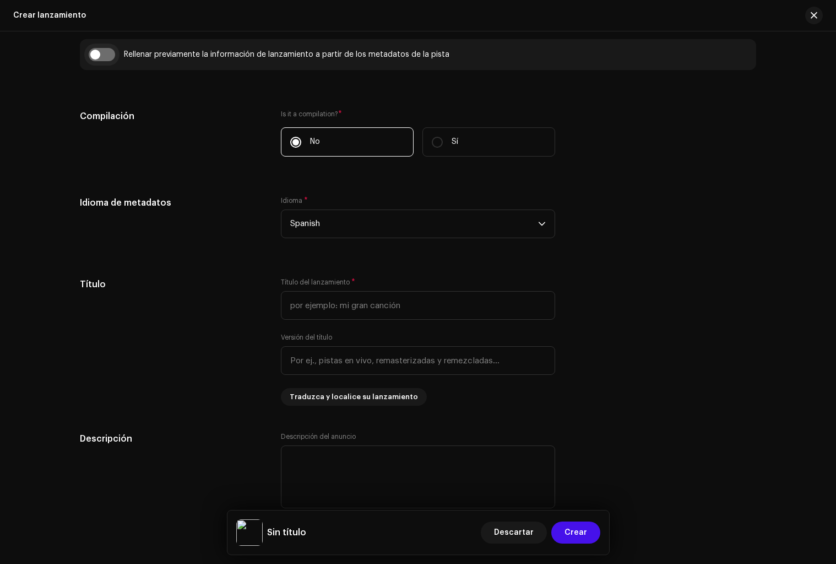
click at [94, 53] on input "checkbox" at bounding box center [102, 54] width 26 height 13
checkbox input "true"
type input "MARAVILLA"
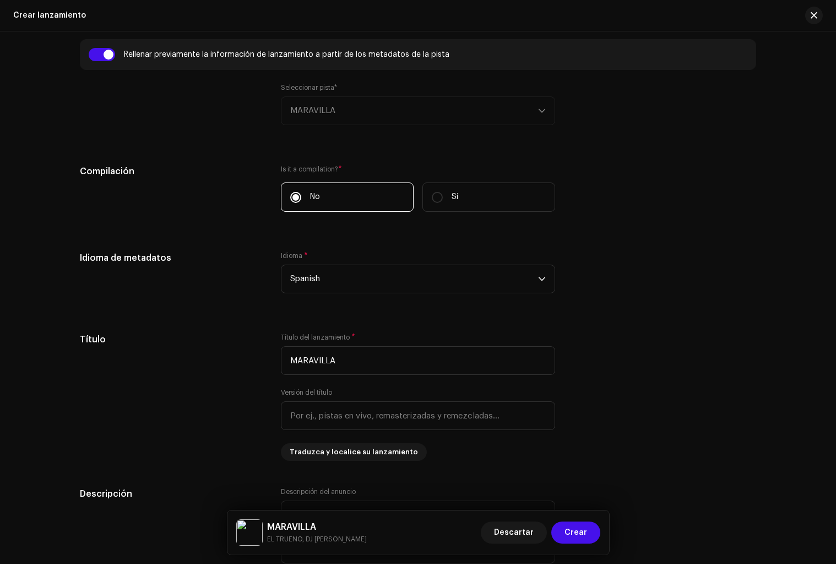
click at [352, 113] on div "Seleccionar pista* MARAVILLA" at bounding box center [418, 104] width 274 height 42
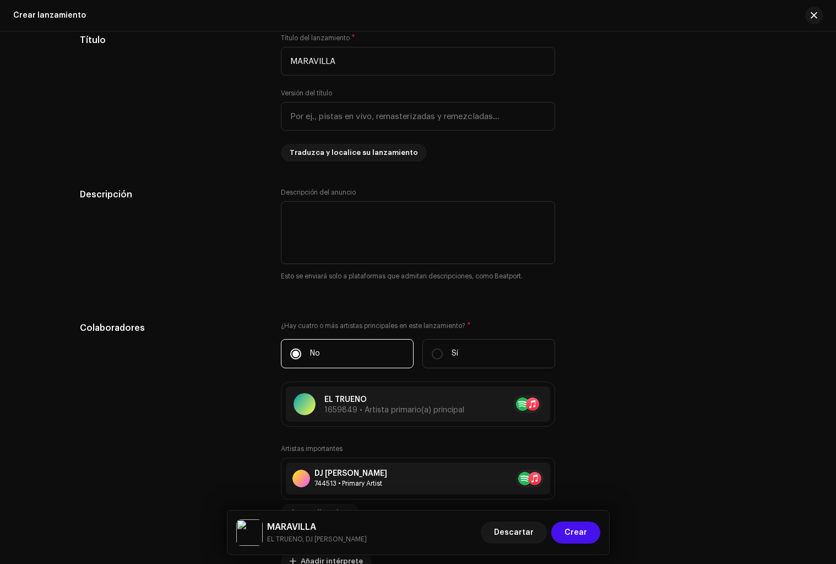
scroll to position [1776, 0]
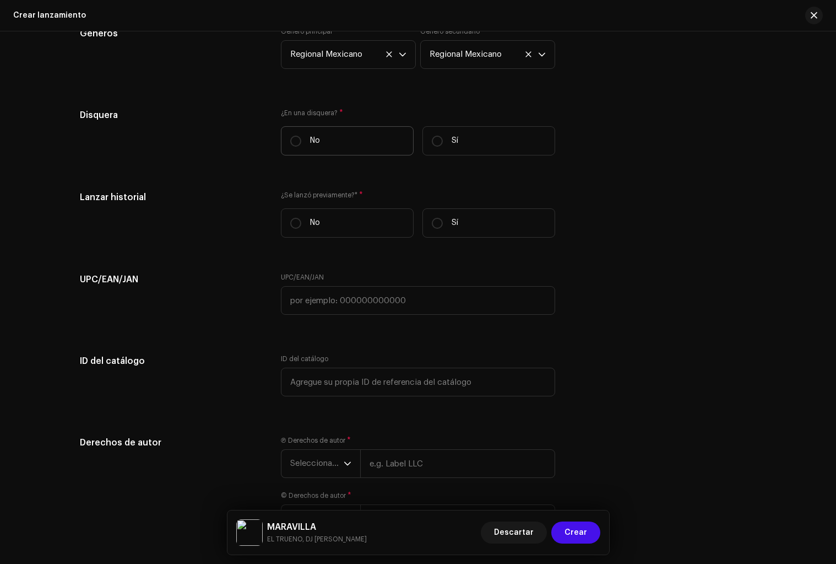
click at [378, 137] on label "No" at bounding box center [347, 140] width 133 height 29
click at [301, 137] on input "No" at bounding box center [295, 141] width 11 height 11
radio input "true"
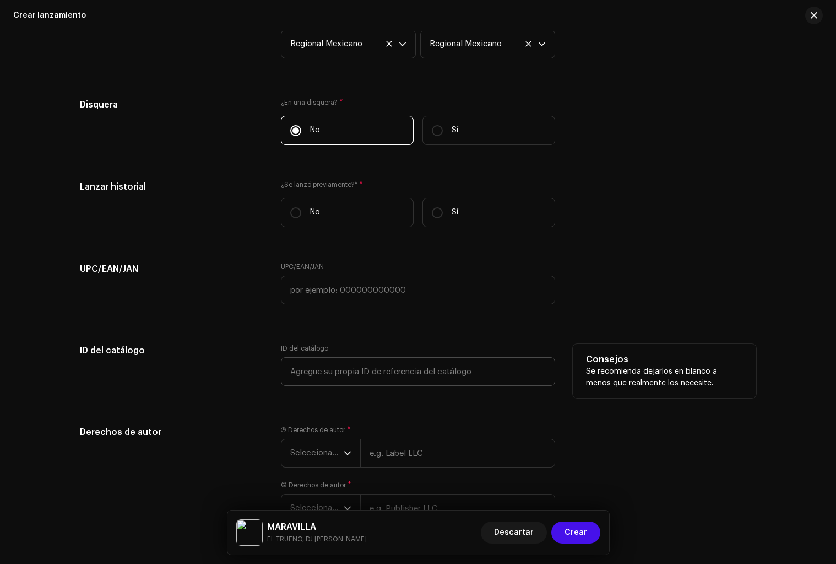
scroll to position [1785, 0]
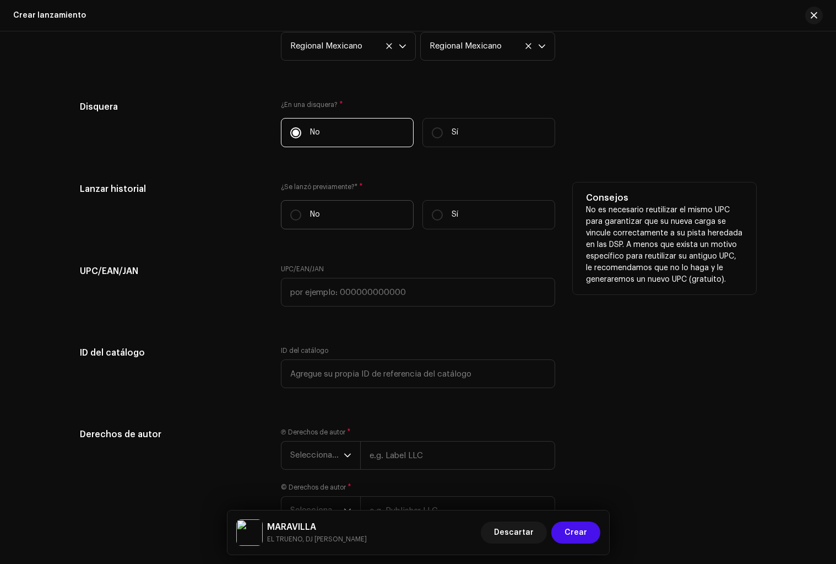
click at [373, 216] on label "No" at bounding box center [347, 214] width 133 height 29
click at [301, 216] on input "No" at bounding box center [295, 214] width 11 height 11
radio input "true"
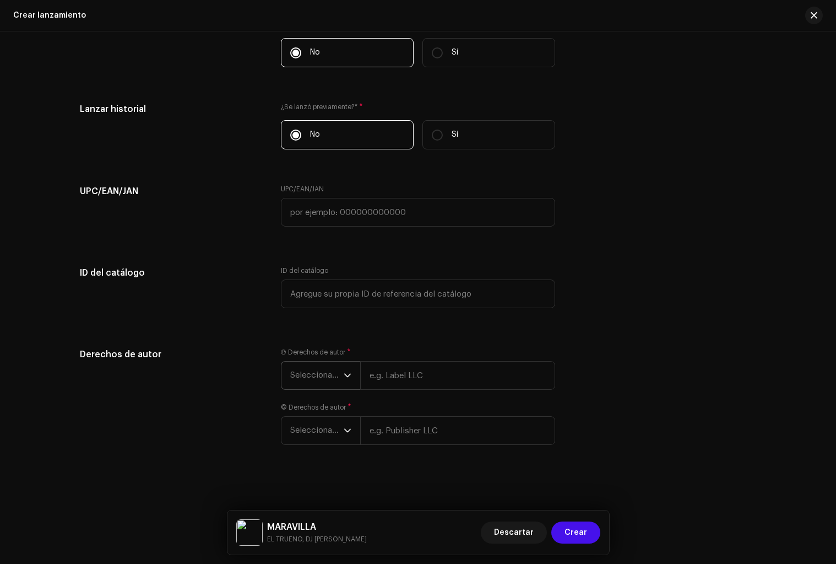
scroll to position [1868, 0]
click at [325, 376] on span "Seleccionar año" at bounding box center [316, 375] width 53 height 28
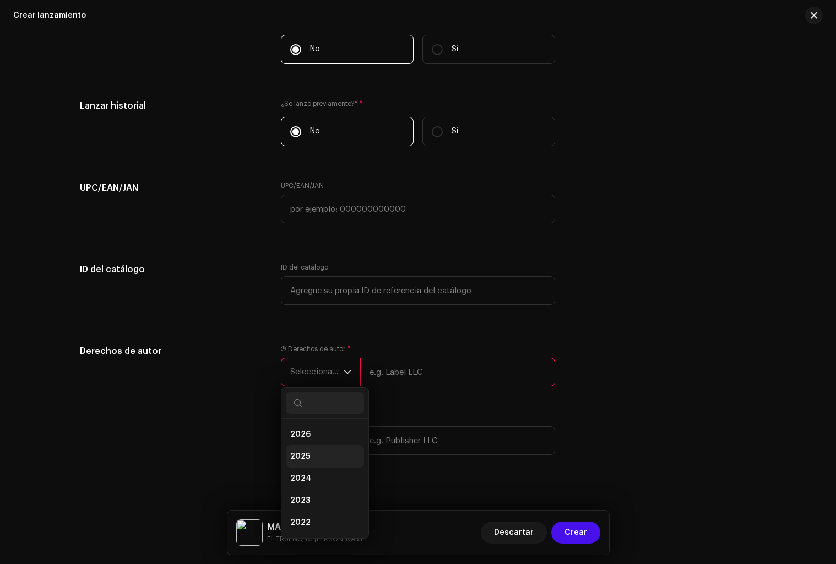
click at [307, 455] on li "2025" at bounding box center [325, 456] width 78 height 22
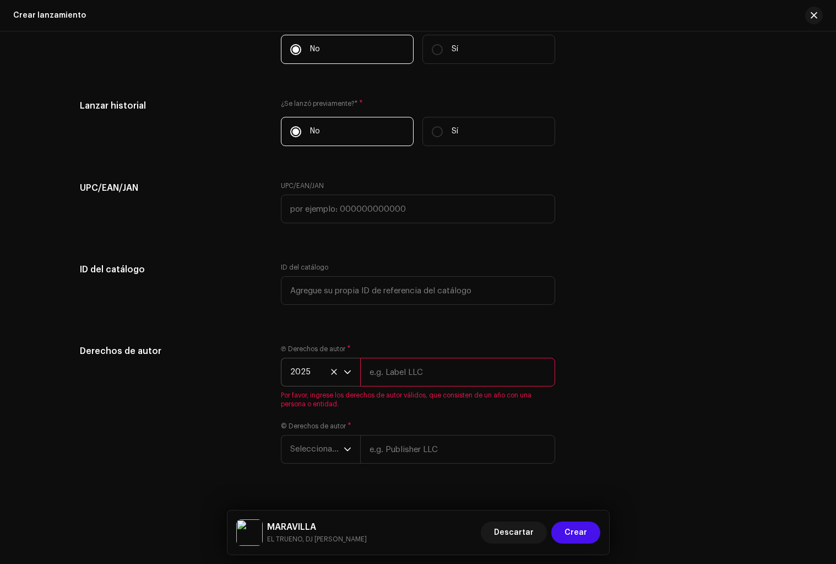
click at [391, 373] on input "text" at bounding box center [457, 371] width 195 height 29
click at [449, 380] on input "text" at bounding box center [457, 371] width 195 height 29
type input "EL TRUENO"
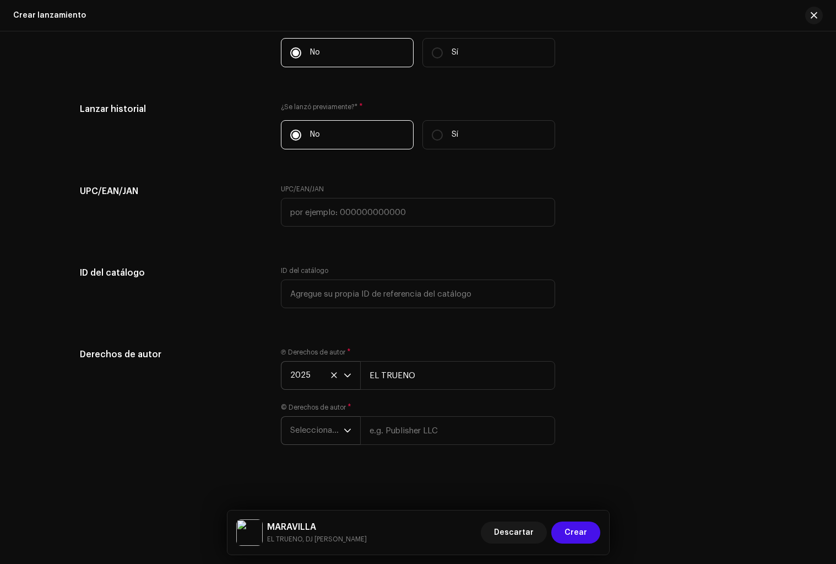
click at [294, 432] on span "Seleccionar año" at bounding box center [316, 430] width 53 height 28
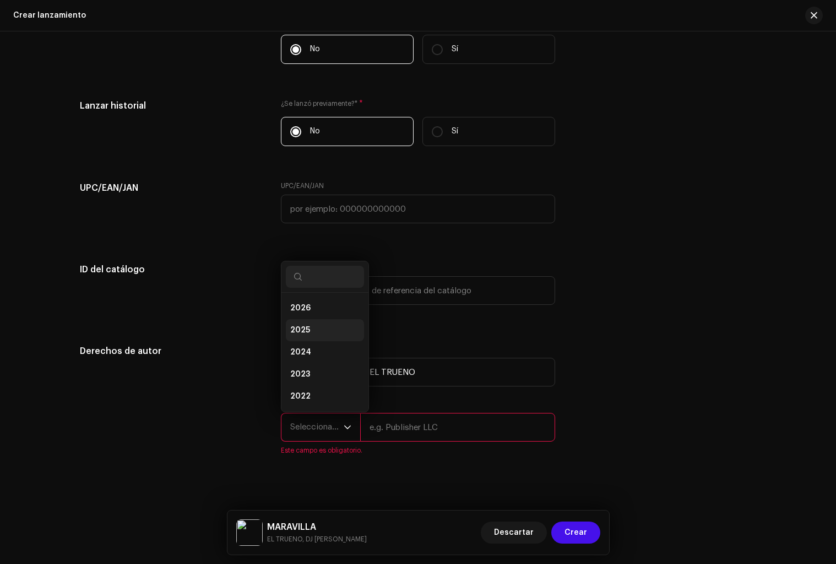
click at [321, 332] on li "2025" at bounding box center [325, 330] width 78 height 22
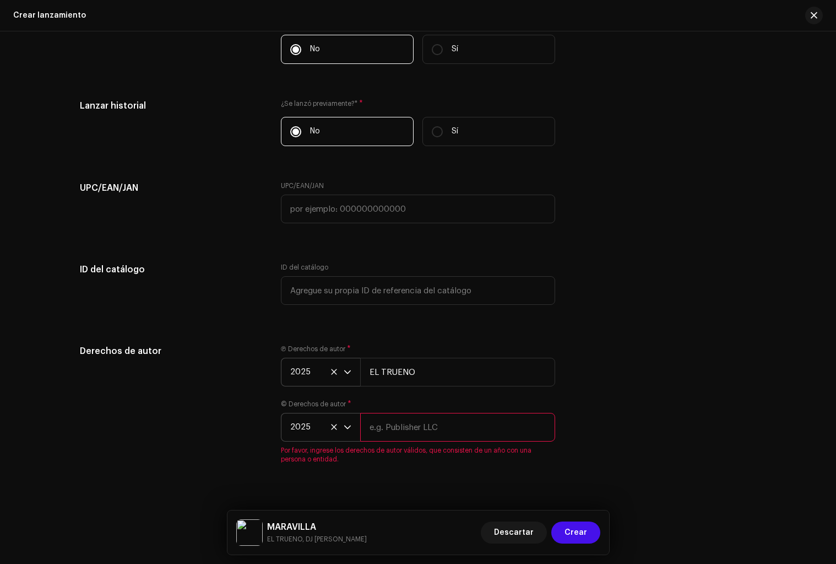
click at [398, 429] on input "text" at bounding box center [457, 427] width 195 height 29
type input "EL TRUENO"
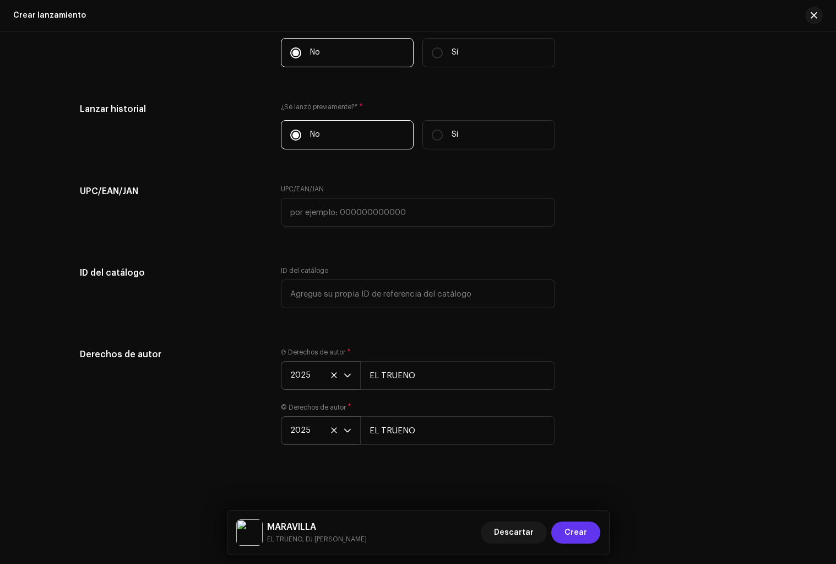
click at [571, 533] on span "Crear" at bounding box center [576, 532] width 23 height 22
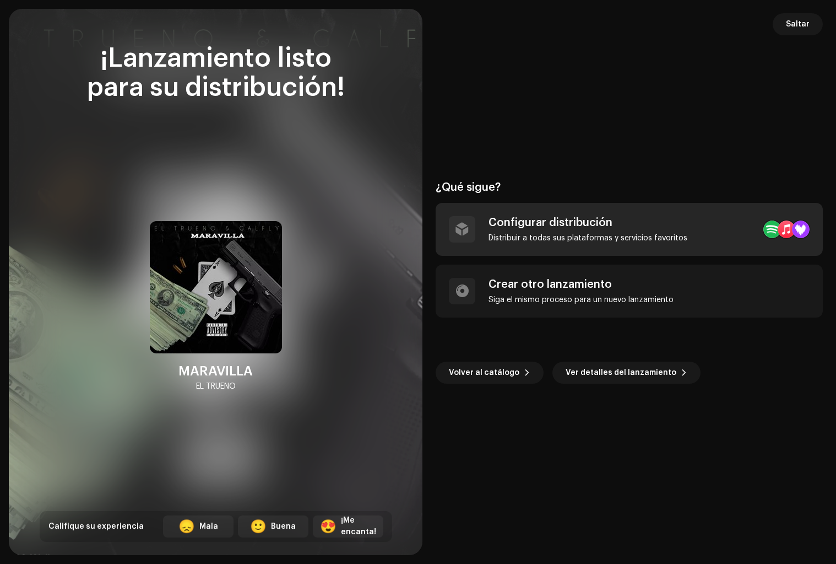
click at [656, 225] on div "Configurar distribución" at bounding box center [588, 222] width 199 height 13
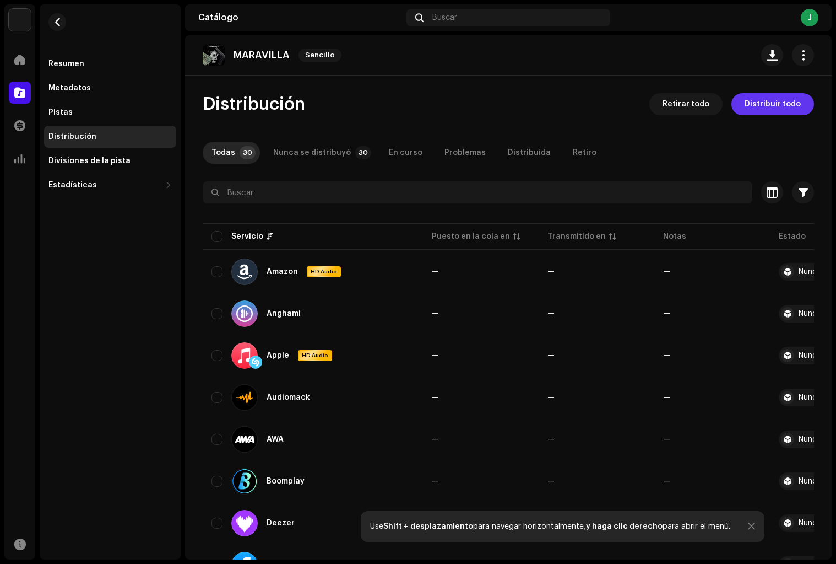
click at [757, 107] on span "Distribuir todo" at bounding box center [773, 104] width 56 height 22
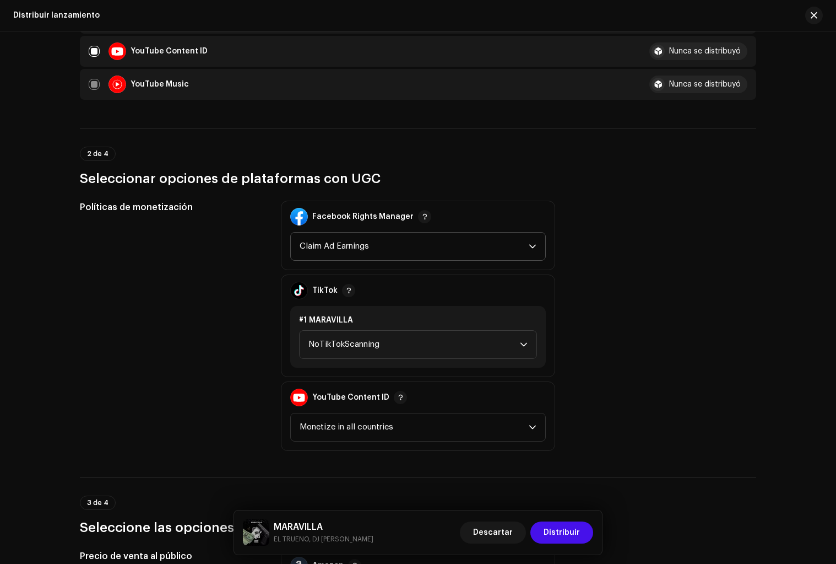
scroll to position [1120, 0]
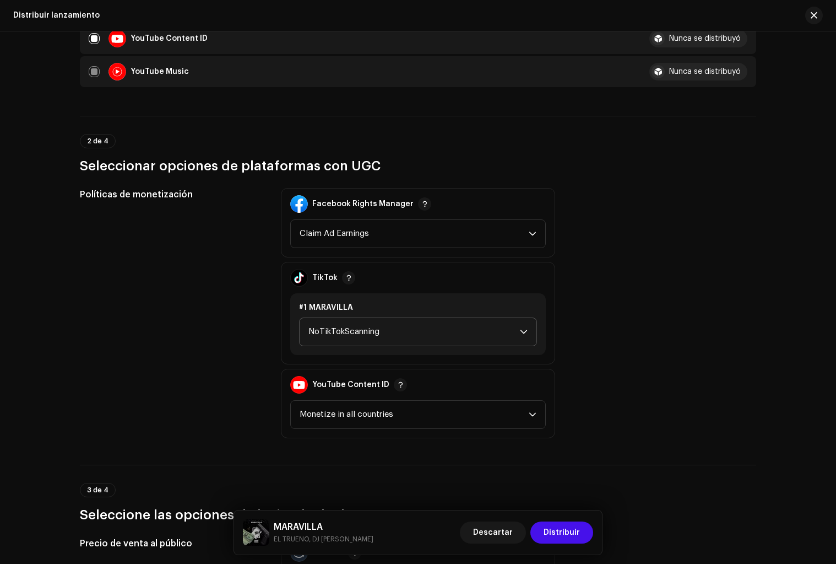
click at [381, 329] on span "NoTikTokScanning" at bounding box center [414, 332] width 212 height 28
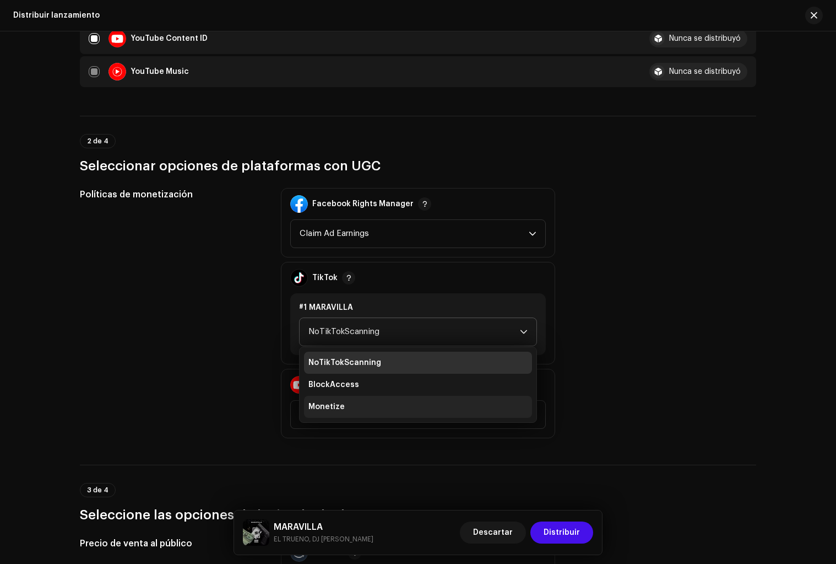
click at [345, 405] on li "Monetize" at bounding box center [418, 406] width 228 height 22
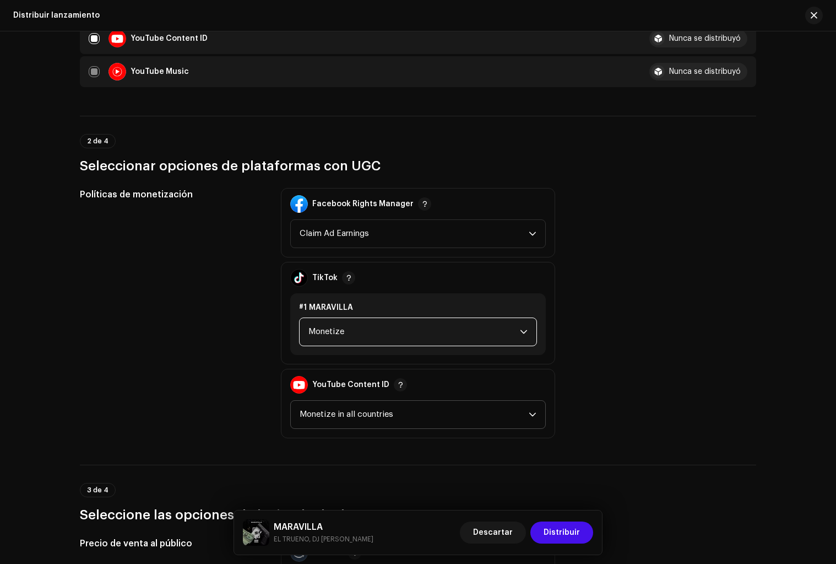
click at [348, 408] on span "Monetize in all countries" at bounding box center [414, 414] width 229 height 28
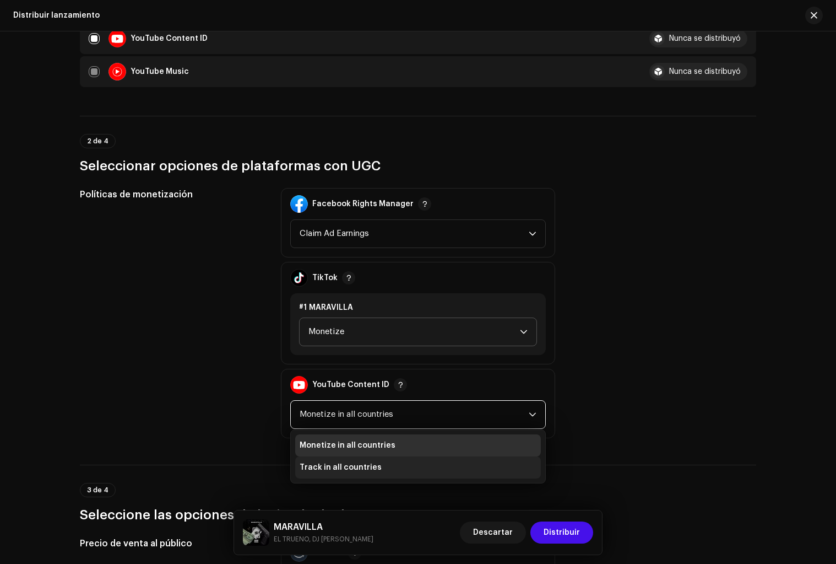
drag, startPoint x: 356, startPoint y: 465, endPoint x: 356, endPoint y: 458, distance: 7.2
click at [356, 465] on span "Track in all countries" at bounding box center [341, 467] width 82 height 11
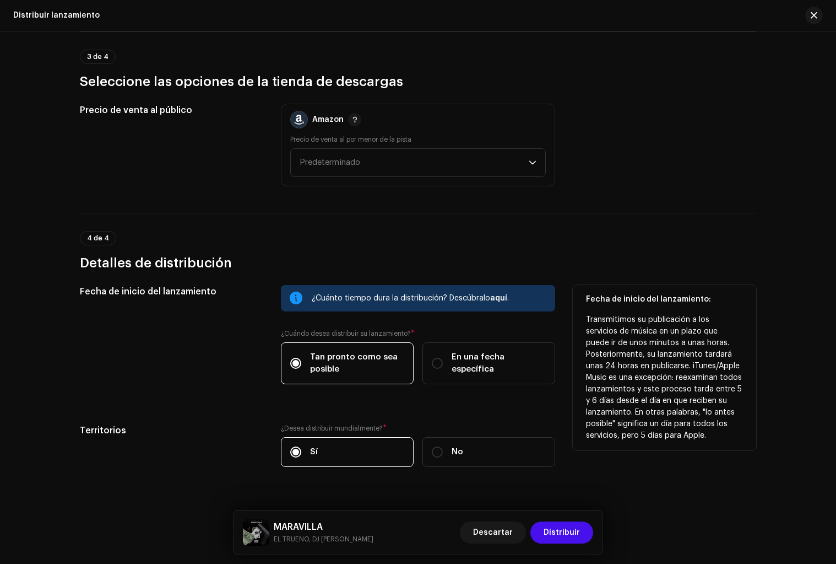
scroll to position [1576, 0]
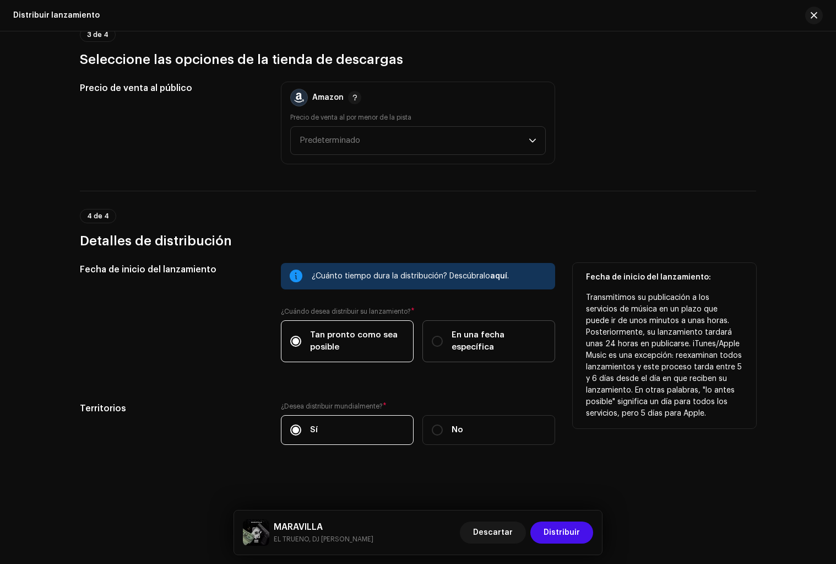
click at [482, 338] on span "En una fecha específica" at bounding box center [499, 341] width 94 height 24
click at [443, 338] on input "En una fecha específica" at bounding box center [437, 340] width 11 height 11
radio input "true"
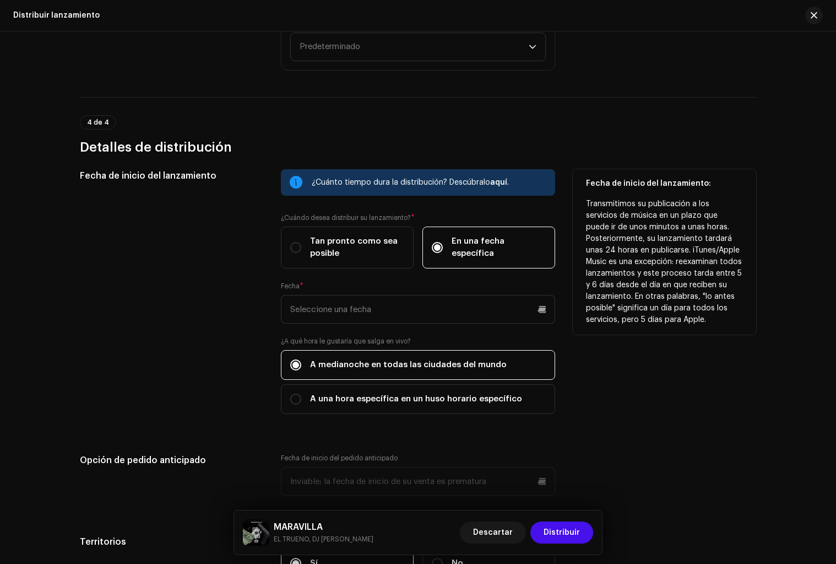
scroll to position [1724, 0]
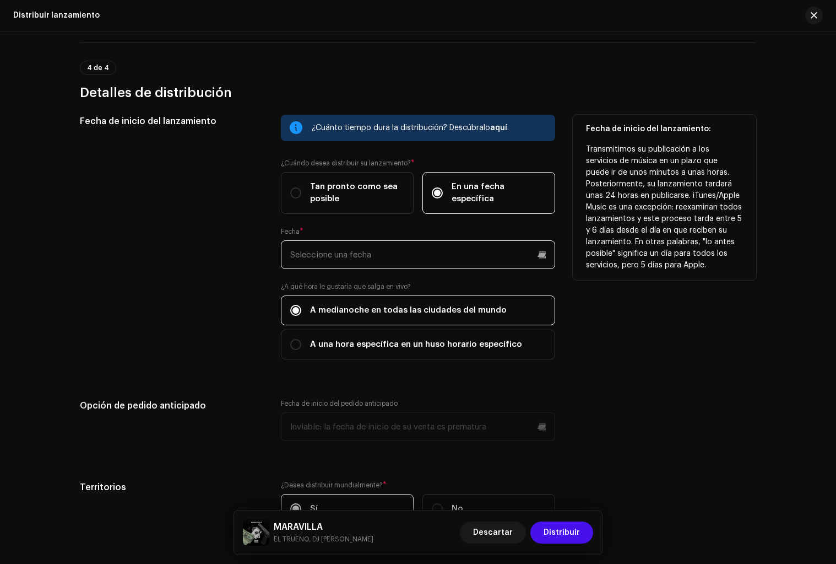
click at [538, 256] on input "text" at bounding box center [418, 254] width 274 height 29
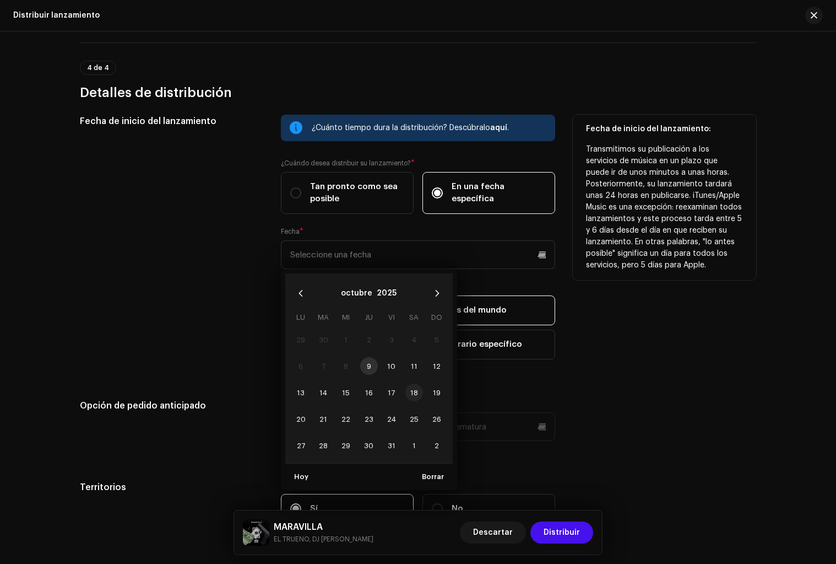
click at [411, 393] on span "18" at bounding box center [414, 392] width 18 height 18
type input "[DATE]"
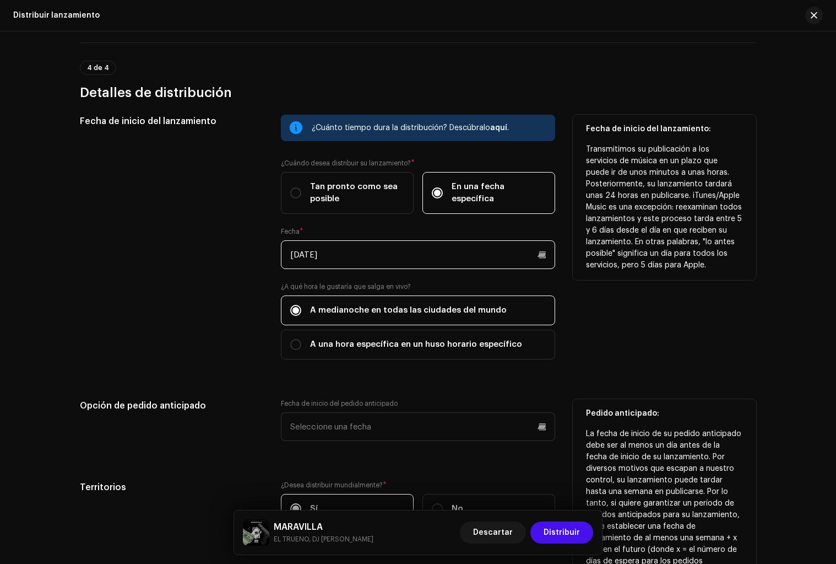
scroll to position [1803, 0]
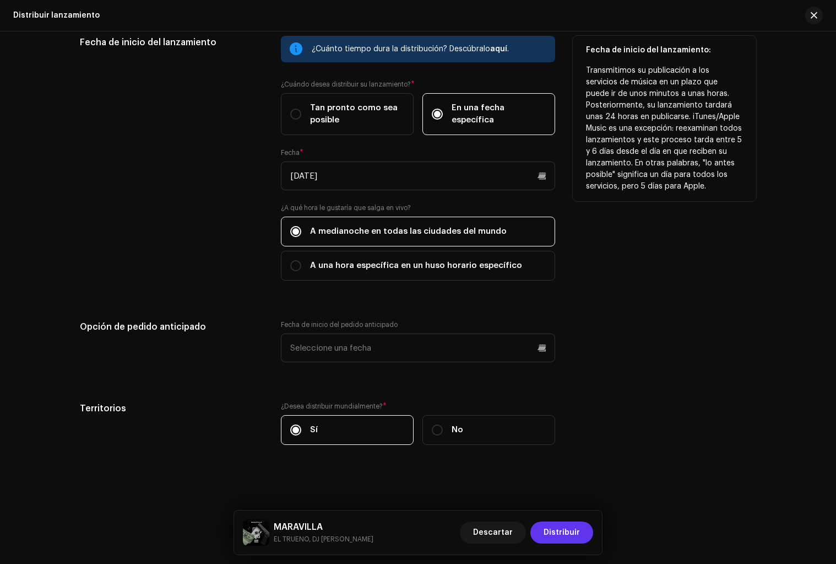
click at [550, 529] on span "Distribuir" at bounding box center [562, 532] width 36 height 22
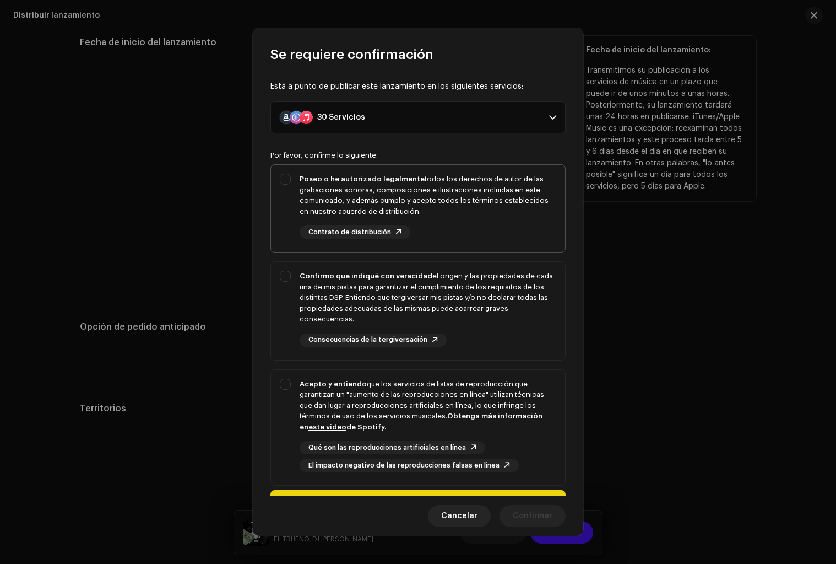
click at [359, 187] on div "Poseo o he autorizado legalmente todos los derechos de autor de las grabaciones…" at bounding box center [428, 195] width 257 height 43
checkbox input "true"
click at [381, 313] on div "Confirmo que indiqué con veracidad el origen y las propiedades de cada una de m…" at bounding box center [428, 297] width 257 height 54
checkbox input "true"
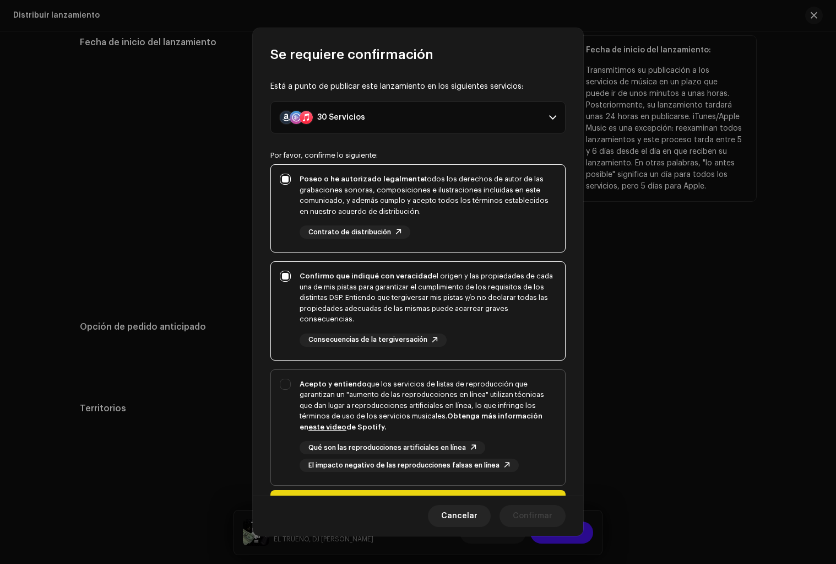
click at [378, 381] on div "Acepto y entiendo que los servicios de listas de reproducción que garantizan un…" at bounding box center [428, 405] width 257 height 54
checkbox input "true"
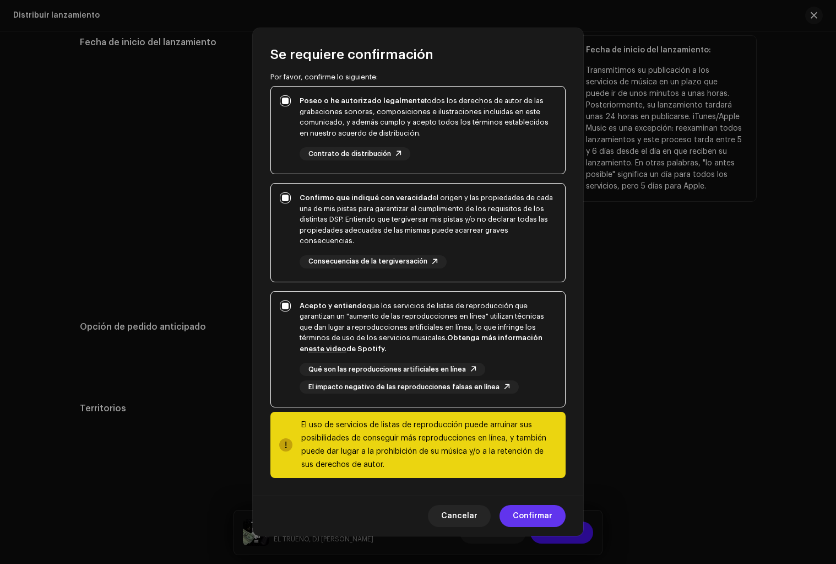
click at [517, 511] on span "Confirmar" at bounding box center [533, 516] width 40 height 22
